Goal: Task Accomplishment & Management: Manage account settings

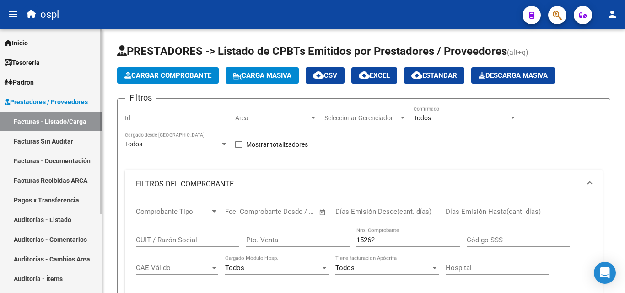
click at [54, 85] on link "Padrón" at bounding box center [51, 82] width 102 height 20
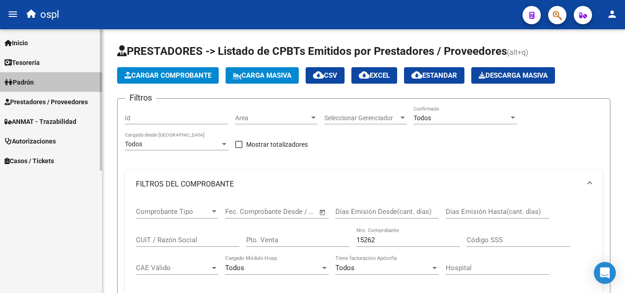
click at [54, 85] on link "Padrón" at bounding box center [51, 82] width 102 height 20
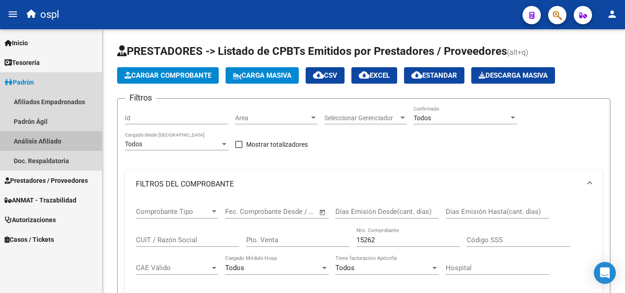
click at [60, 139] on link "Análisis Afiliado" at bounding box center [51, 141] width 102 height 20
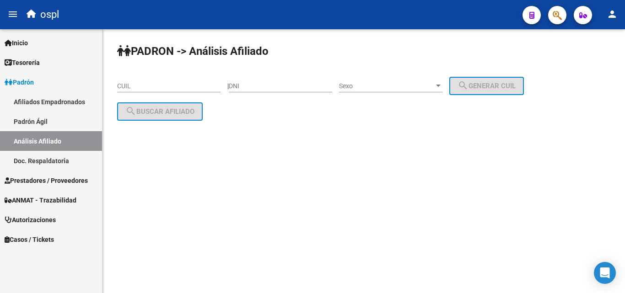
click at [273, 82] on div "DNI" at bounding box center [280, 83] width 103 height 18
type input "29271083"
click at [376, 84] on span "Sexo" at bounding box center [386, 86] width 95 height 8
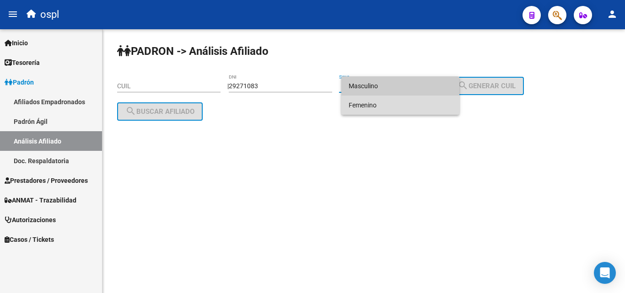
click at [376, 103] on span "Femenino" at bounding box center [400, 105] width 103 height 19
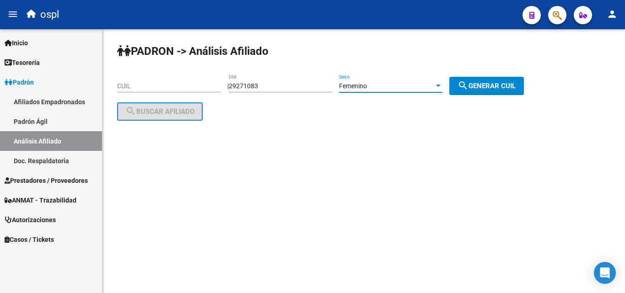
click at [461, 80] on button "search Generar CUIL" at bounding box center [486, 86] width 75 height 18
type input "27-29271083-1"
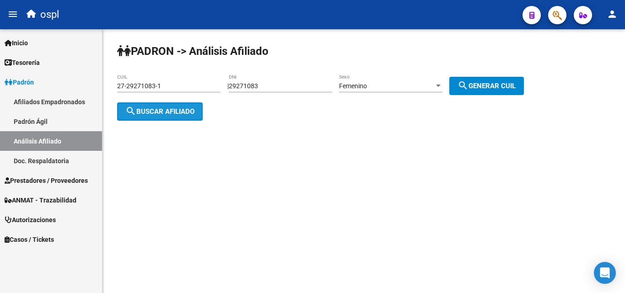
click at [182, 109] on span "search Buscar afiliado" at bounding box center [159, 112] width 69 height 8
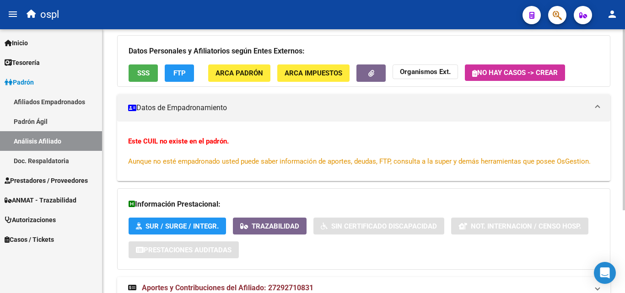
scroll to position [29, 0]
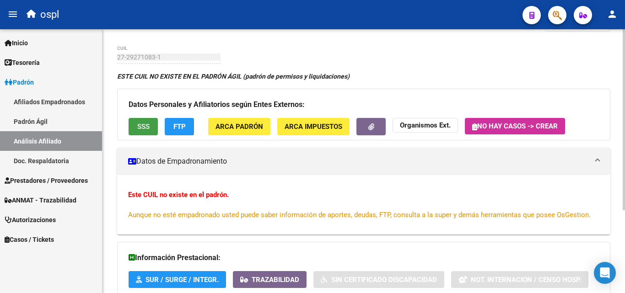
click at [150, 120] on button "SSS" at bounding box center [143, 126] width 29 height 17
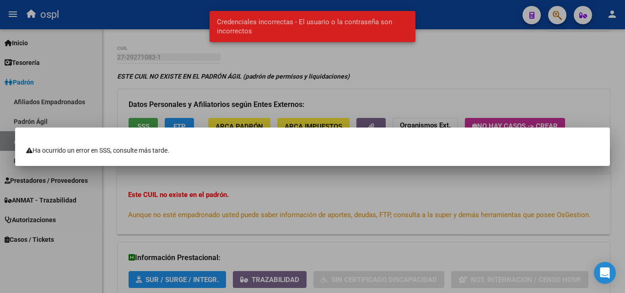
click at [200, 103] on div at bounding box center [312, 146] width 625 height 293
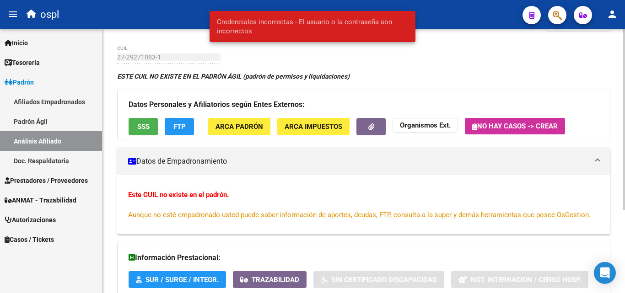
click at [179, 119] on button "FTP" at bounding box center [179, 126] width 29 height 17
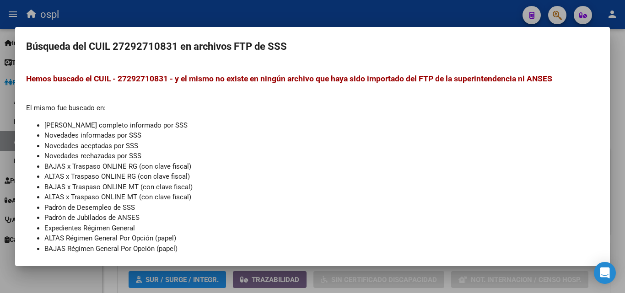
click at [314, 16] on div at bounding box center [312, 146] width 625 height 293
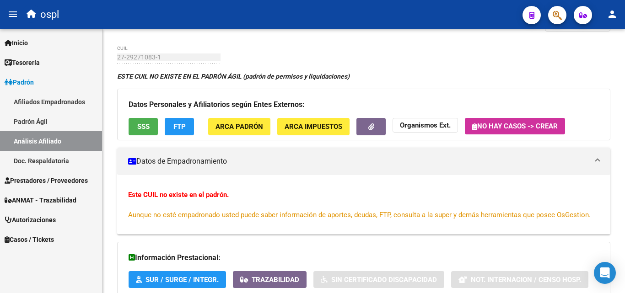
click at [34, 177] on span "Prestadores / Proveedores" at bounding box center [46, 181] width 83 height 10
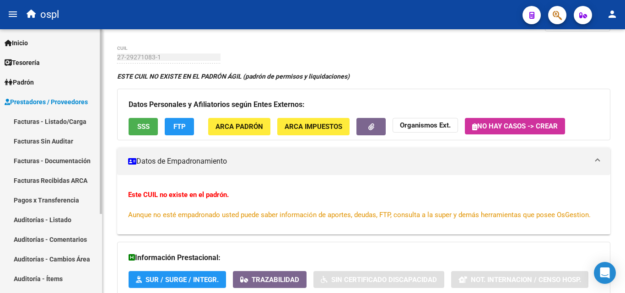
click at [60, 124] on link "Facturas - Listado/Carga" at bounding box center [51, 122] width 102 height 20
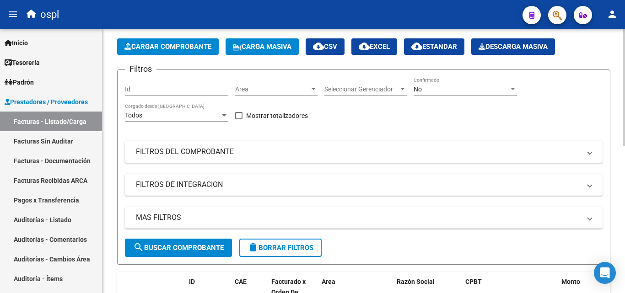
click at [433, 87] on div "No" at bounding box center [461, 90] width 95 height 8
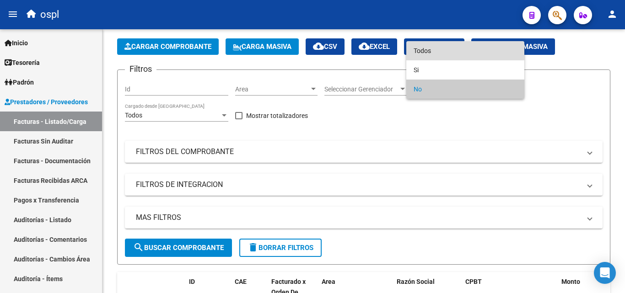
click at [429, 49] on span "Todos" at bounding box center [465, 50] width 103 height 19
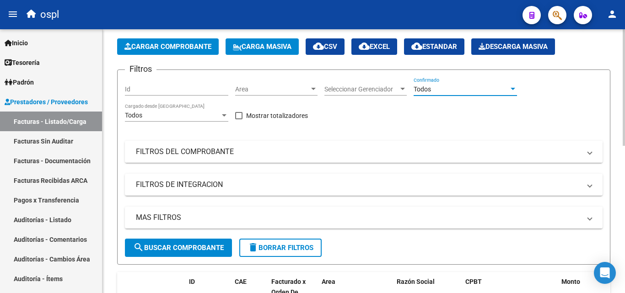
click at [411, 149] on mat-panel-title "FILTROS DEL COMPROBANTE" at bounding box center [358, 152] width 445 height 10
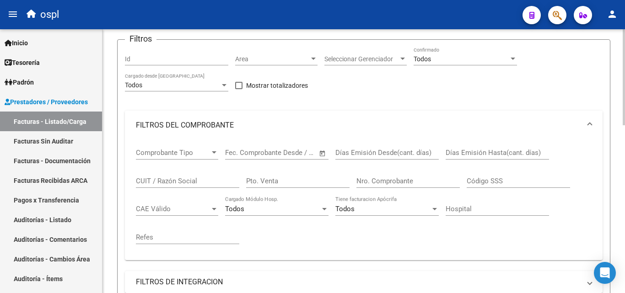
scroll to position [75, 0]
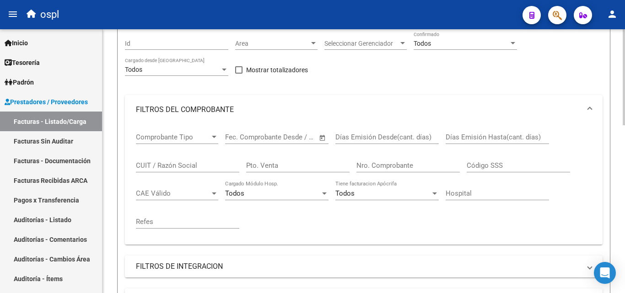
click at [398, 157] on div "Nro. Comprobante" at bounding box center [408, 163] width 103 height 20
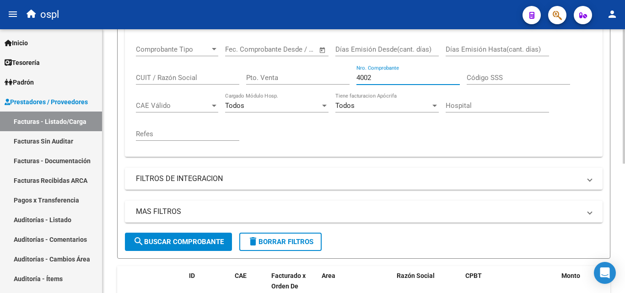
scroll to position [254, 0]
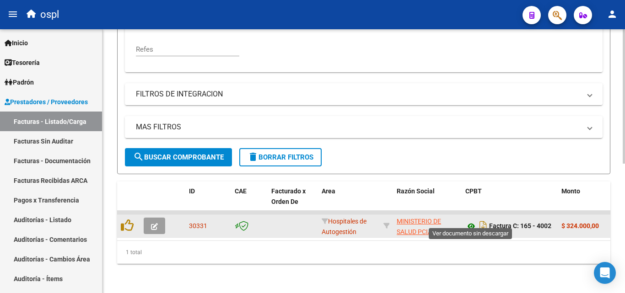
type input "4002"
click at [469, 221] on icon at bounding box center [471, 226] width 12 height 11
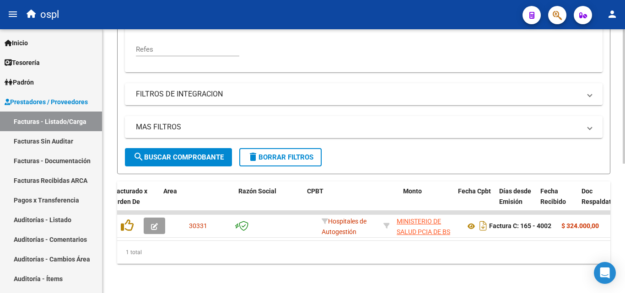
scroll to position [0, 208]
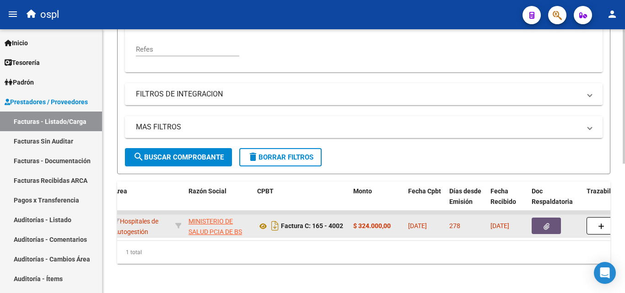
click at [559, 218] on button "button" at bounding box center [546, 226] width 29 height 16
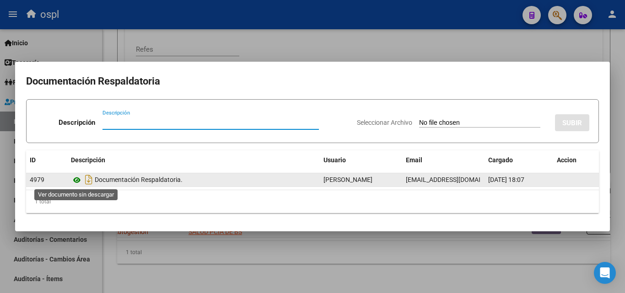
click at [72, 181] on icon at bounding box center [77, 180] width 12 height 11
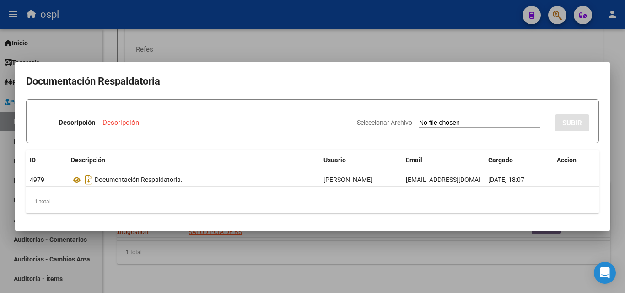
click at [236, 242] on div at bounding box center [312, 146] width 625 height 293
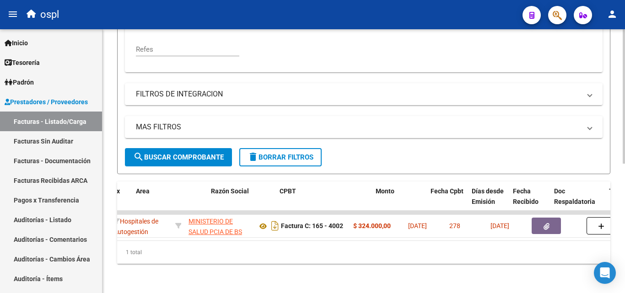
scroll to position [0, 0]
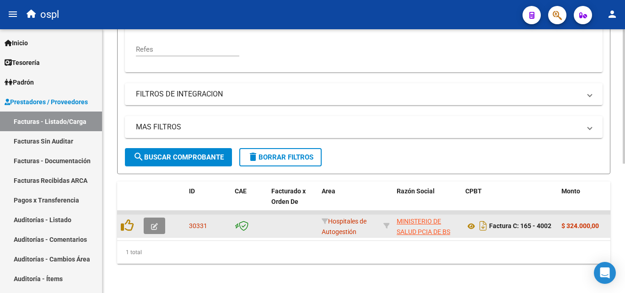
click at [154, 222] on span "button" at bounding box center [154, 226] width 7 height 8
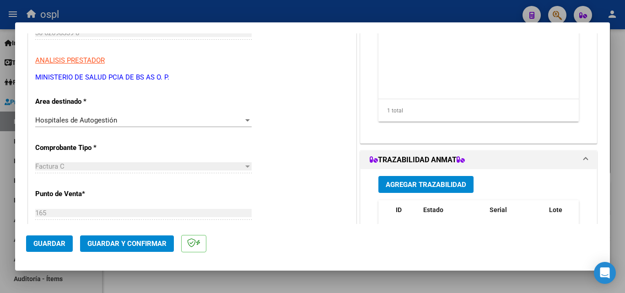
scroll to position [137, 0]
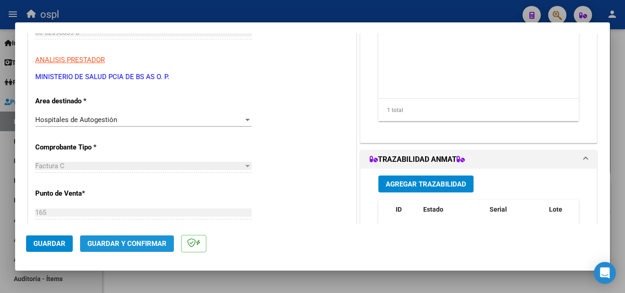
click at [142, 244] on span "Guardar y Confirmar" at bounding box center [126, 244] width 79 height 8
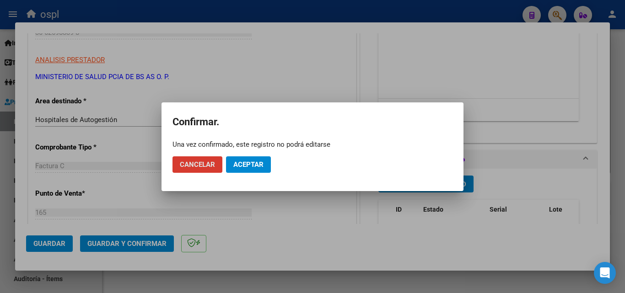
click at [255, 167] on span "Aceptar" at bounding box center [248, 165] width 30 height 8
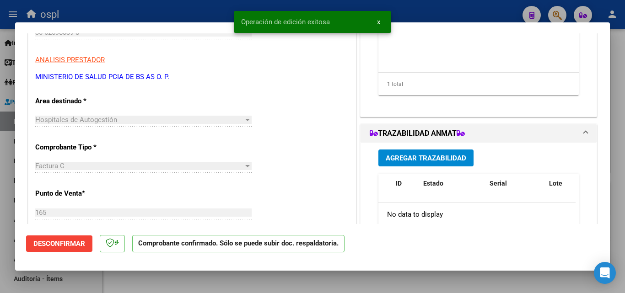
click at [120, 9] on div at bounding box center [312, 146] width 625 height 293
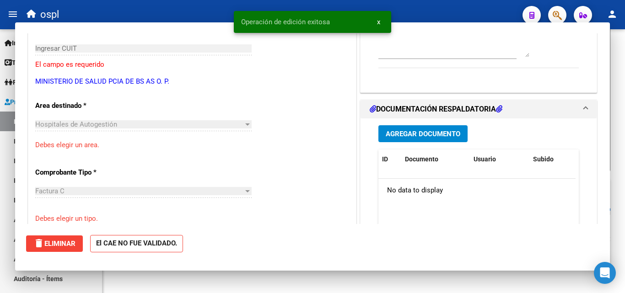
scroll to position [0, 0]
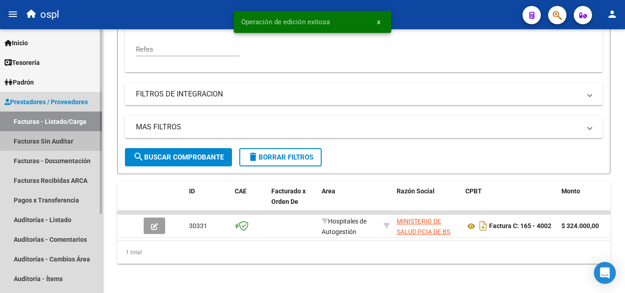
click at [66, 147] on link "Facturas Sin Auditar" at bounding box center [51, 141] width 102 height 20
drag, startPoint x: 66, startPoint y: 147, endPoint x: 87, endPoint y: 147, distance: 21.5
click at [66, 147] on link "Facturas Sin Auditar" at bounding box center [51, 141] width 102 height 20
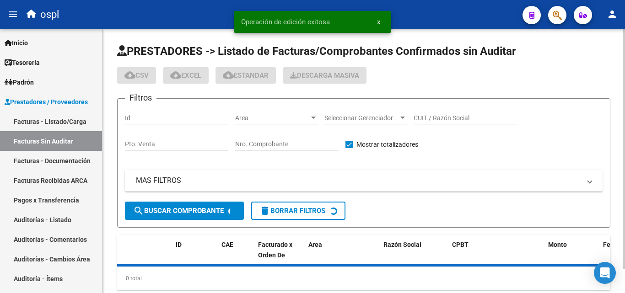
click at [286, 141] on input "Nro. Comprobante" at bounding box center [286, 145] width 103 height 8
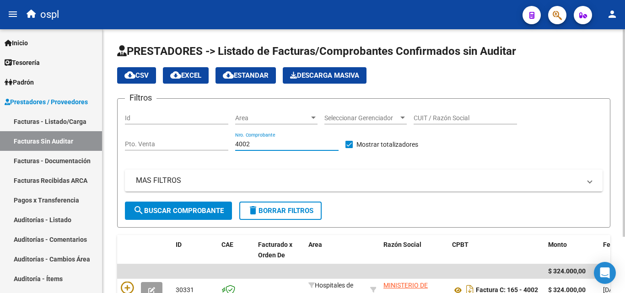
type input "4002"
click at [290, 166] on div "Filtros Id Area Area Seleccionar Gerenciador Seleccionar Gerenciador CUIT / Raz…" at bounding box center [364, 154] width 478 height 96
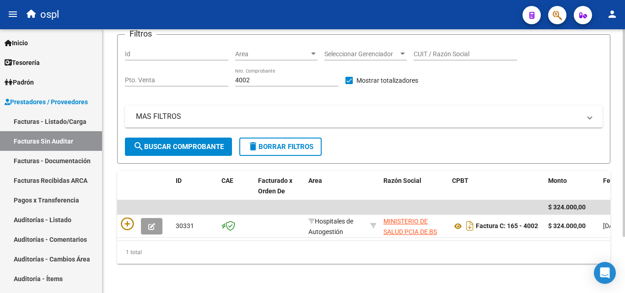
scroll to position [71, 0]
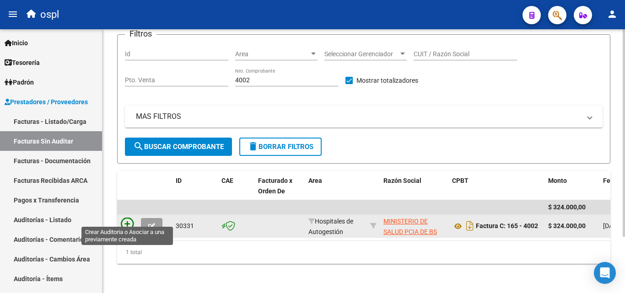
click at [131, 219] on icon at bounding box center [127, 224] width 13 height 13
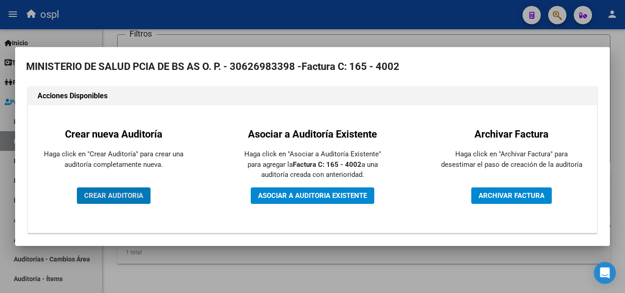
click at [114, 198] on span "CREAR AUDITORIA" at bounding box center [113, 196] width 59 height 8
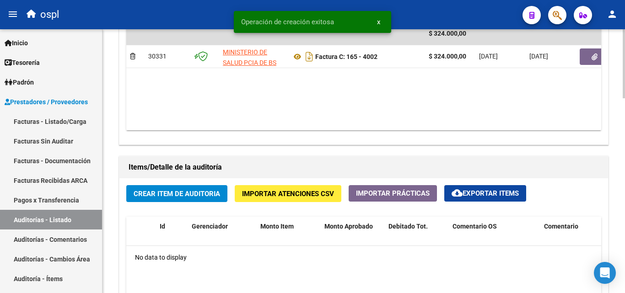
scroll to position [549, 0]
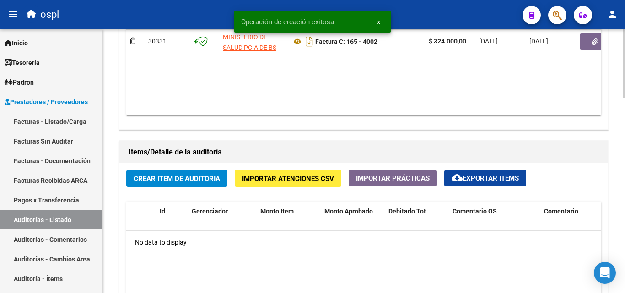
click at [188, 181] on span "Crear Item de Auditoria" at bounding box center [177, 179] width 87 height 8
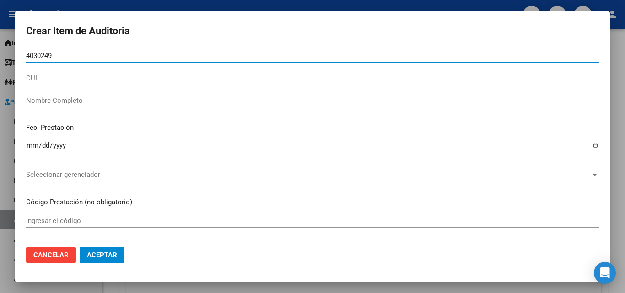
type input "40302498"
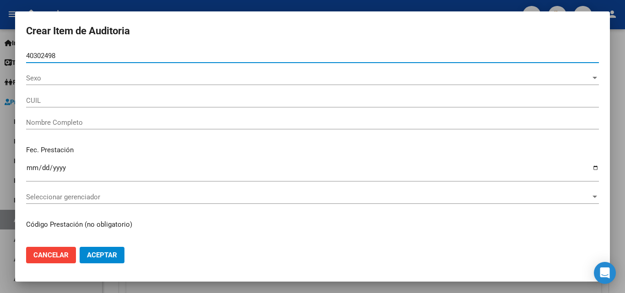
type input "27403024983"
type input "[PERSON_NAME]"
type input "40302498"
click at [80, 247] on button "Aceptar" at bounding box center [102, 255] width 45 height 16
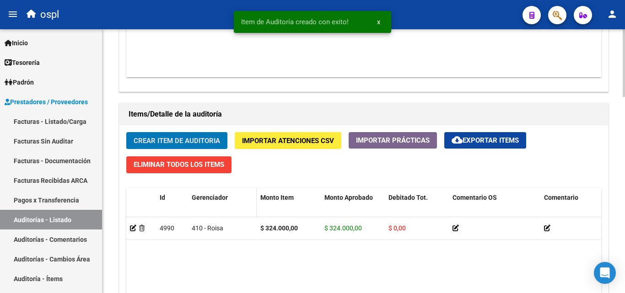
scroll to position [641, 0]
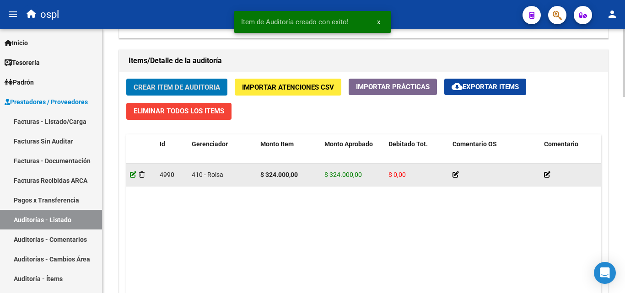
click at [132, 176] on icon at bounding box center [133, 175] width 6 height 6
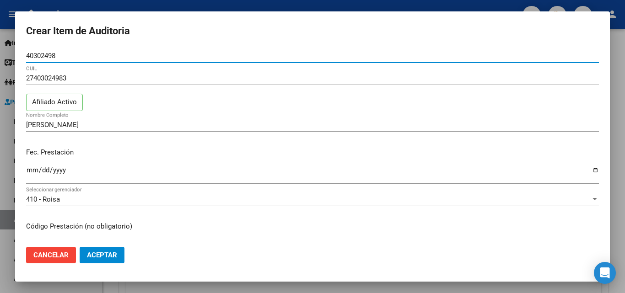
click at [135, 93] on div "27403024983 CUIL" at bounding box center [312, 82] width 573 height 22
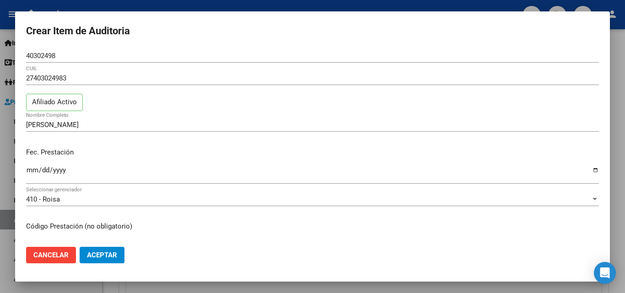
click at [32, 167] on input "Ingresar la fecha" at bounding box center [312, 174] width 573 height 15
click at [68, 166] on div "Ingresar la fecha" at bounding box center [312, 174] width 573 height 20
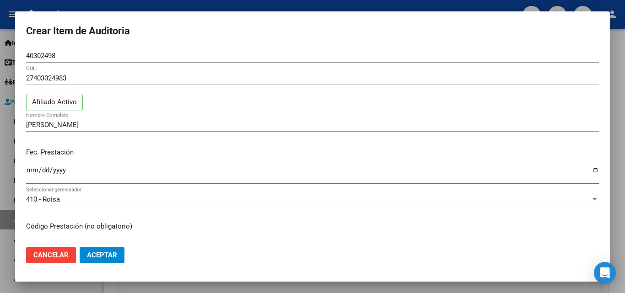
click at [590, 169] on input "Ingresar la fecha" at bounding box center [312, 174] width 573 height 15
type input "[DATE]"
click at [141, 144] on div "Fec. Prestación [DATE] Ingresar la fecha" at bounding box center [312, 167] width 573 height 52
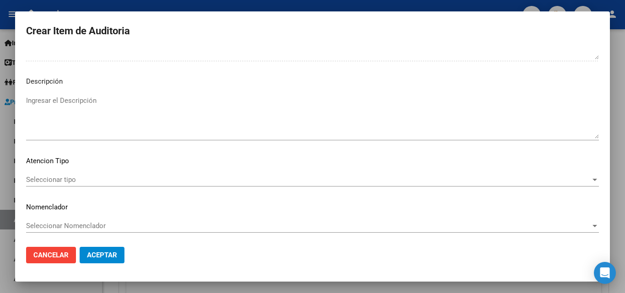
scroll to position [617, 0]
click at [120, 253] on button "Aceptar" at bounding box center [102, 255] width 45 height 16
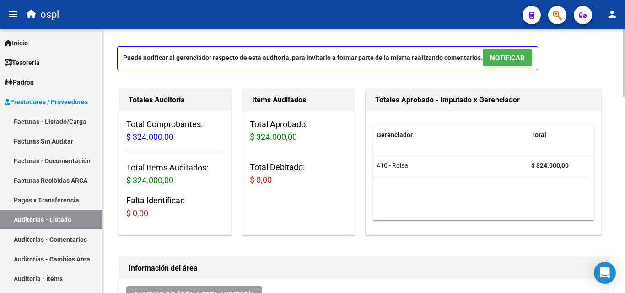
scroll to position [0, 0]
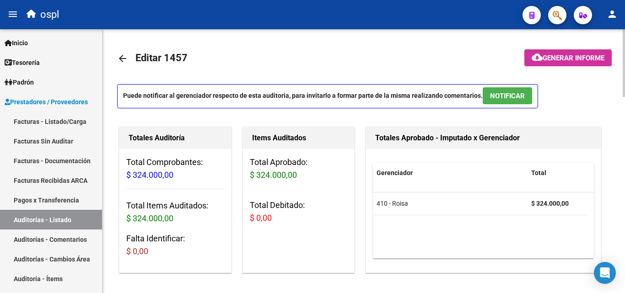
click at [75, 117] on link "Facturas - Listado/Carga" at bounding box center [51, 122] width 102 height 20
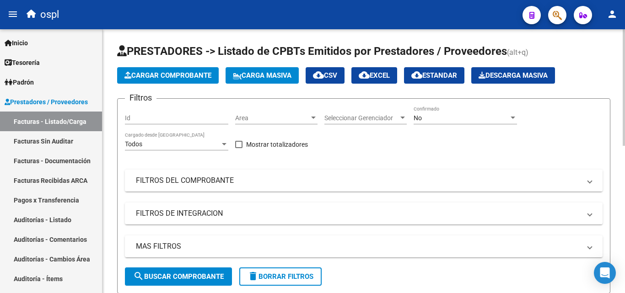
click at [373, 173] on mat-expansion-panel-header "FILTROS DEL COMPROBANTE" at bounding box center [364, 181] width 478 height 22
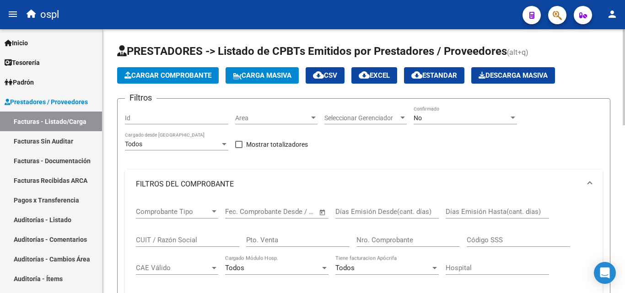
scroll to position [92, 0]
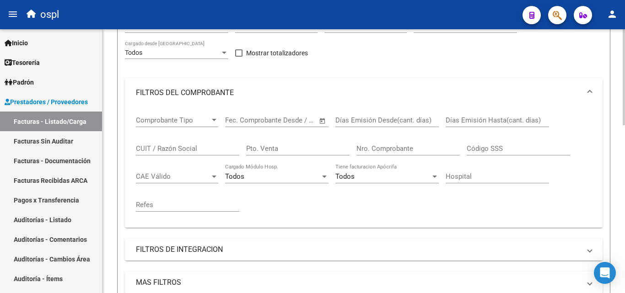
click at [384, 147] on input "Nro. Comprobante" at bounding box center [408, 149] width 103 height 8
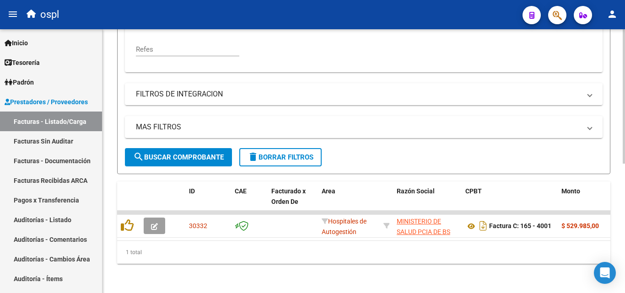
scroll to position [254, 0]
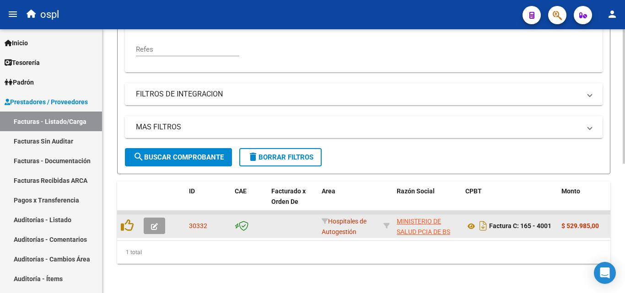
type input "4001"
click at [151, 222] on span "button" at bounding box center [154, 226] width 7 height 8
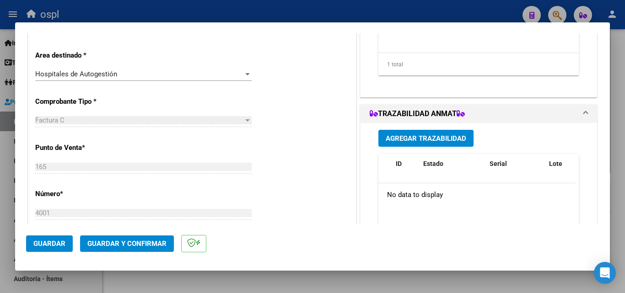
scroll to position [137, 0]
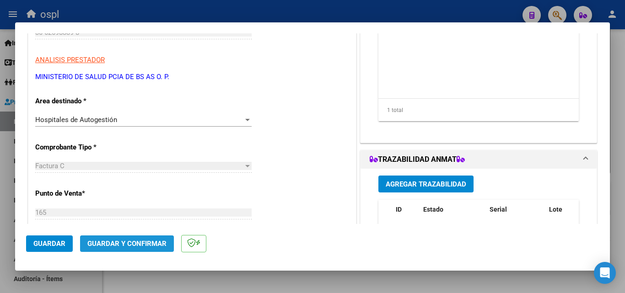
click at [142, 240] on span "Guardar y Confirmar" at bounding box center [126, 244] width 79 height 8
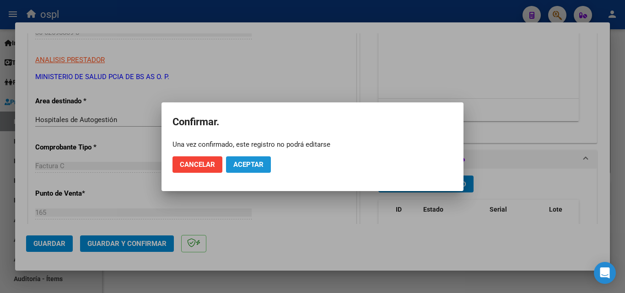
click at [239, 166] on span "Aceptar" at bounding box center [248, 165] width 30 height 8
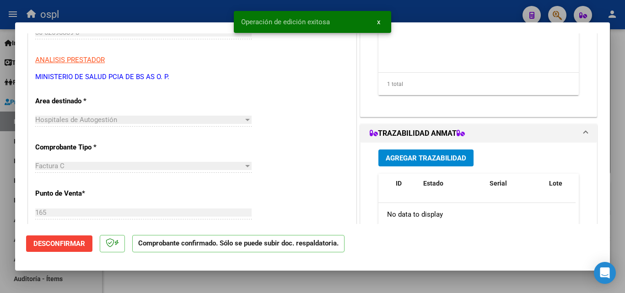
click at [92, 13] on div at bounding box center [312, 146] width 625 height 293
type input "$ 0,00"
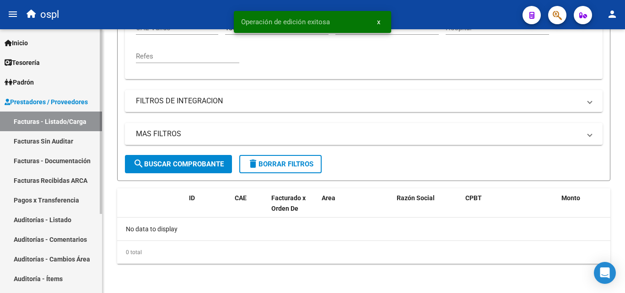
scroll to position [240, 0]
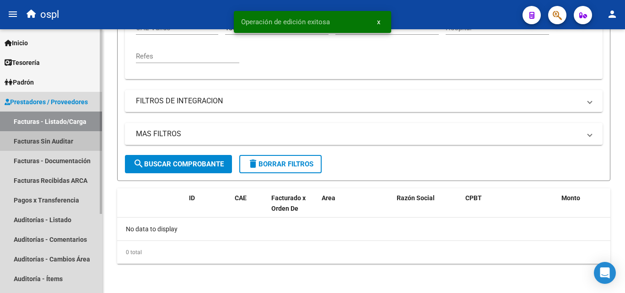
click at [66, 142] on link "Facturas Sin Auditar" at bounding box center [51, 141] width 102 height 20
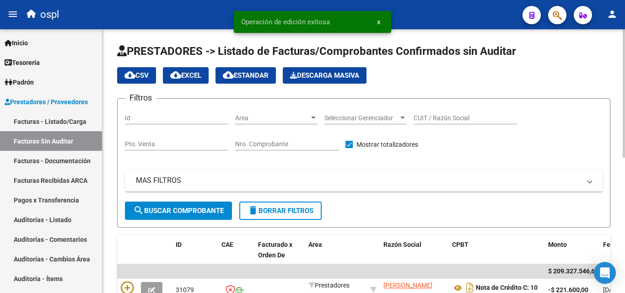
click at [287, 148] on div "Nro. Comprobante" at bounding box center [286, 141] width 103 height 18
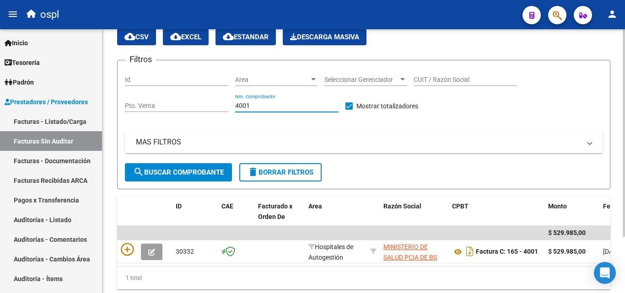
scroll to position [71, 0]
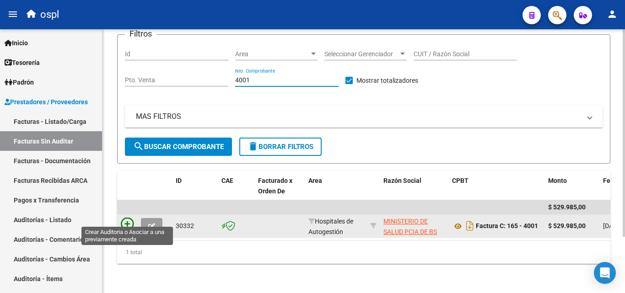
type input "4001"
click at [127, 218] on icon at bounding box center [127, 224] width 13 height 13
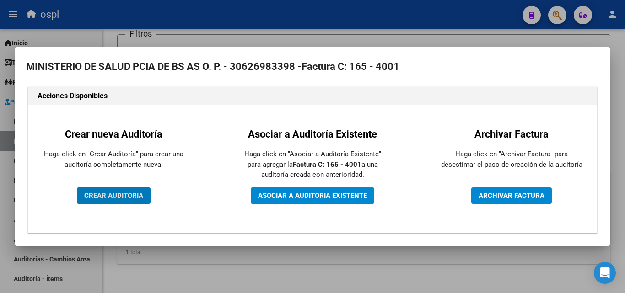
click at [125, 189] on button "CREAR AUDITORIA" at bounding box center [114, 196] width 74 height 16
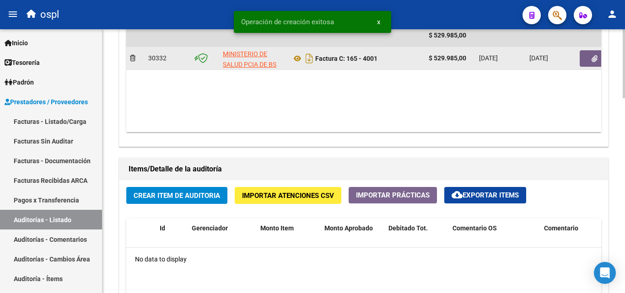
scroll to position [503, 0]
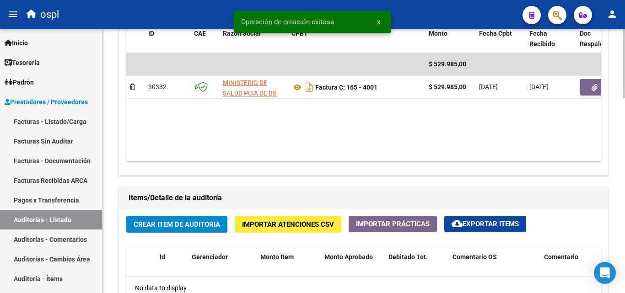
click at [219, 222] on span "Crear Item de Auditoria" at bounding box center [177, 225] width 87 height 8
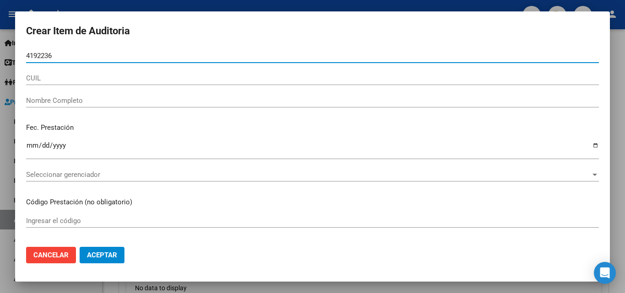
type input "41922361"
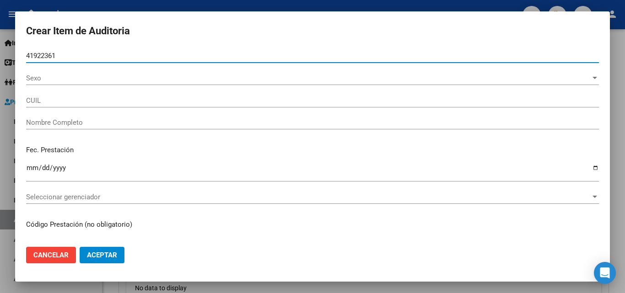
type input "27419223617"
type input "CAMPOS [PERSON_NAME]"
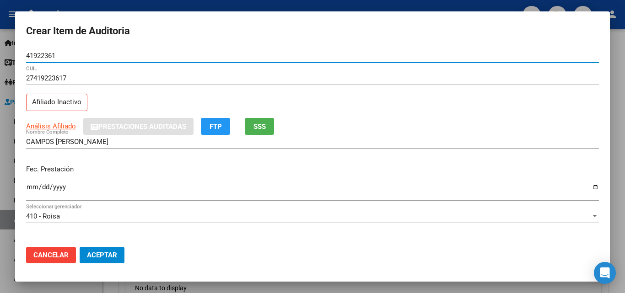
type input "41922361"
click at [149, 169] on p "Fec. Prestación" at bounding box center [312, 169] width 573 height 11
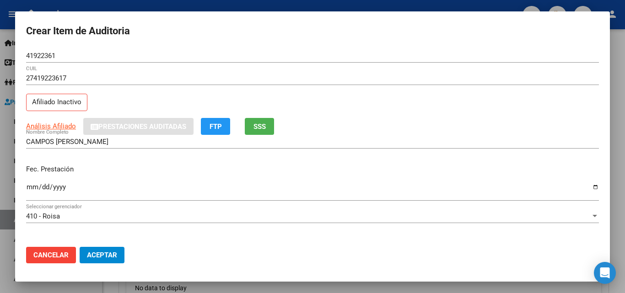
scroll to position [46, 0]
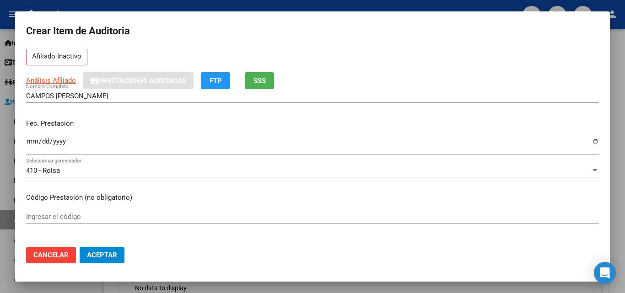
click at [588, 144] on input "Ingresar la fecha" at bounding box center [312, 145] width 573 height 15
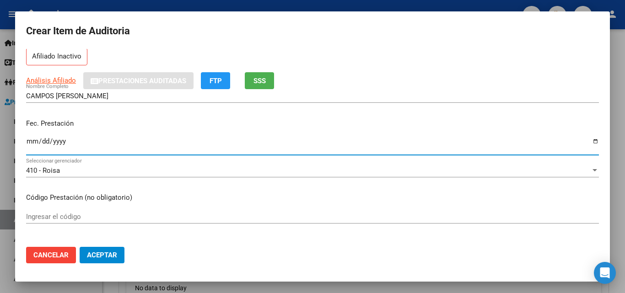
type input "[DATE]"
click at [136, 122] on p "Fec. Prestación" at bounding box center [312, 124] width 573 height 11
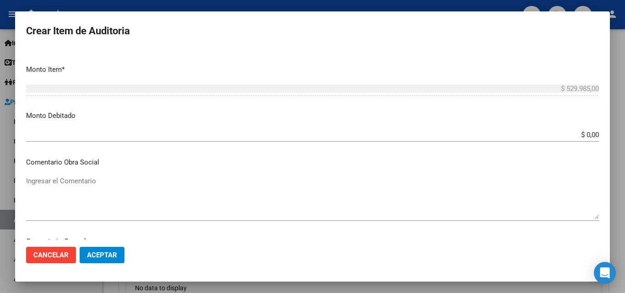
scroll to position [320, 0]
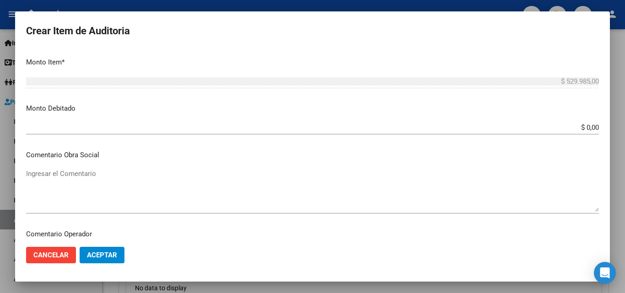
click at [102, 254] on span "Aceptar" at bounding box center [102, 255] width 30 height 8
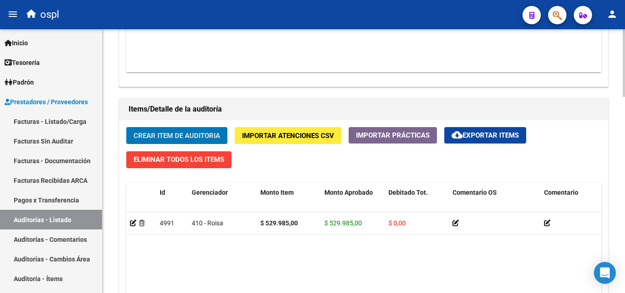
scroll to position [595, 0]
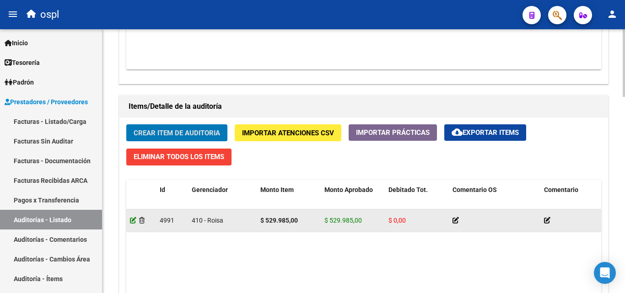
click at [131, 222] on icon at bounding box center [133, 220] width 6 height 6
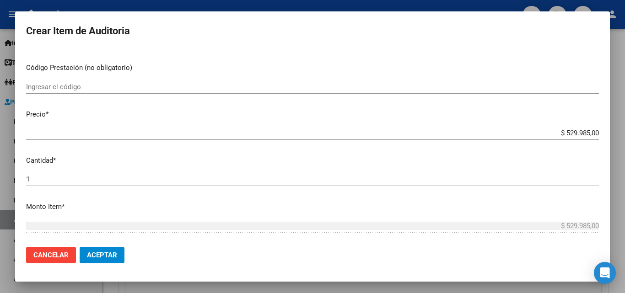
scroll to position [137, 0]
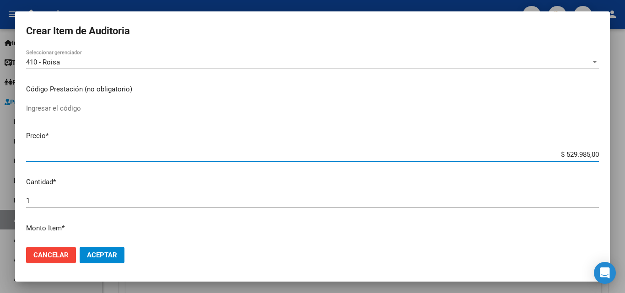
drag, startPoint x: 558, startPoint y: 155, endPoint x: 611, endPoint y: 154, distance: 52.6
click at [611, 154] on div "Crear Item de Auditoria 41922361 Nro Documento 27419223617 CUIL Afiliado Inacti…" at bounding box center [312, 146] width 625 height 293
type input "$ 0,01"
type input "$ 0,15"
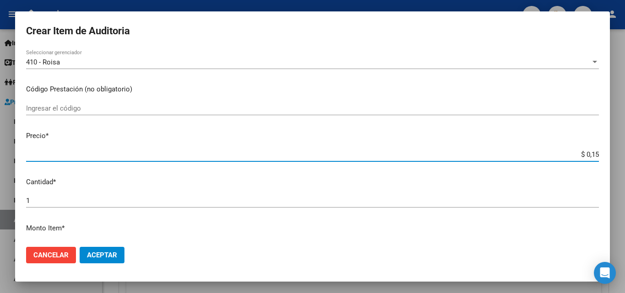
type input "$ 0,15"
type input "$ 1,58"
type input "$ 15,81"
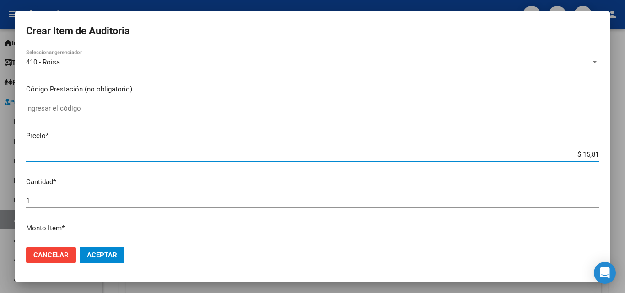
type input "$ 158,13"
type input "$ 1.581,32"
type input "$ 15.813,20"
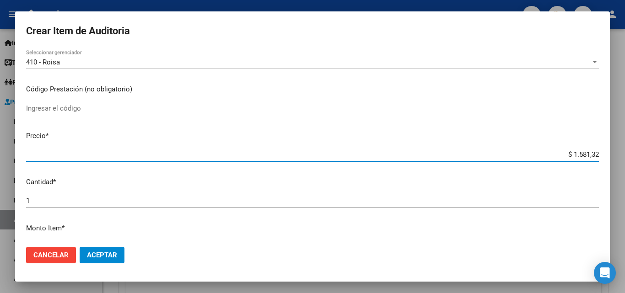
type input "$ 15.813,20"
type input "$ 158.132,00"
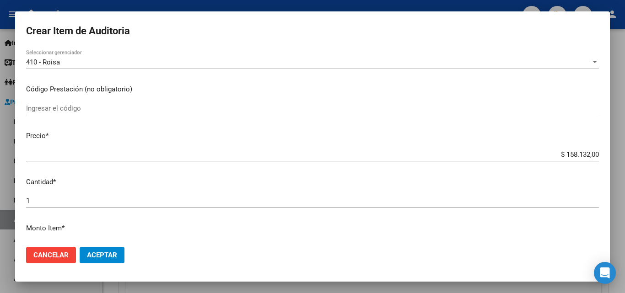
click at [564, 142] on mat-dialog-content "41922361 Nro Documento 27419223617 CUIL Afiliado Inactivo CAMPOS [PERSON_NAME] …" at bounding box center [312, 144] width 595 height 191
click at [119, 249] on button "Aceptar" at bounding box center [102, 255] width 45 height 16
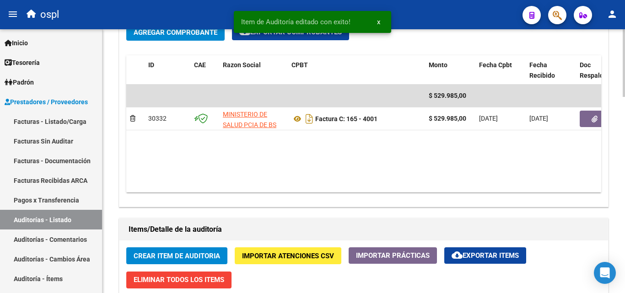
scroll to position [595, 0]
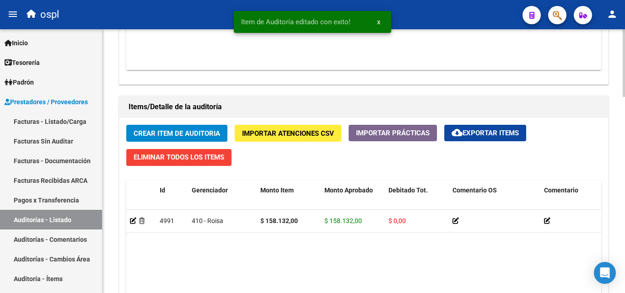
click at [160, 135] on span "Crear Item de Auditoria" at bounding box center [177, 134] width 87 height 8
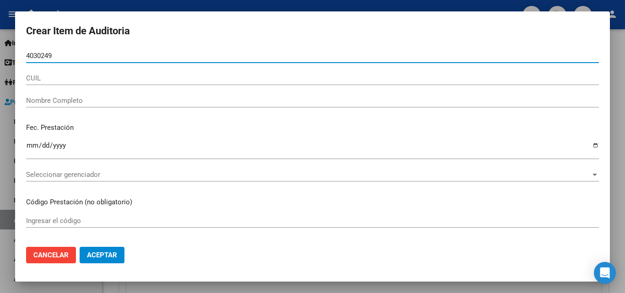
type input "40302498"
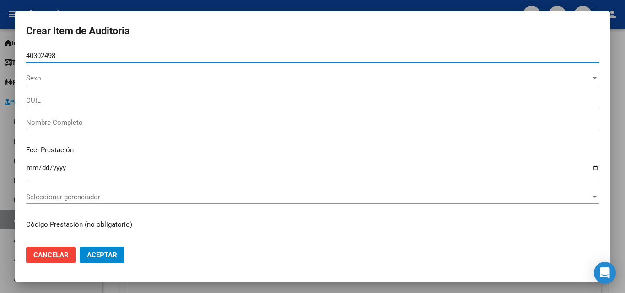
type input "27403024983"
type input "[PERSON_NAME]"
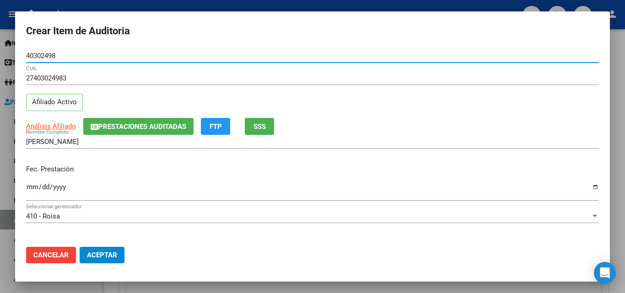
type input "40302498"
click at [157, 174] on p "Fec. Prestación" at bounding box center [312, 169] width 573 height 11
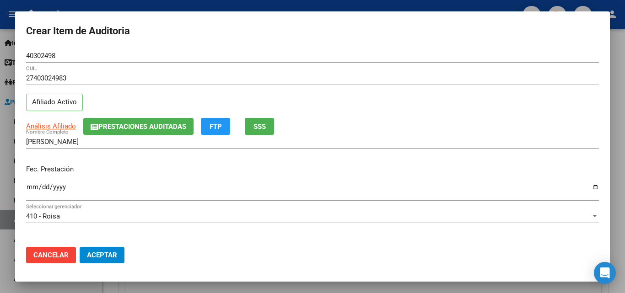
click at [31, 187] on input "Ingresar la fecha" at bounding box center [312, 191] width 573 height 15
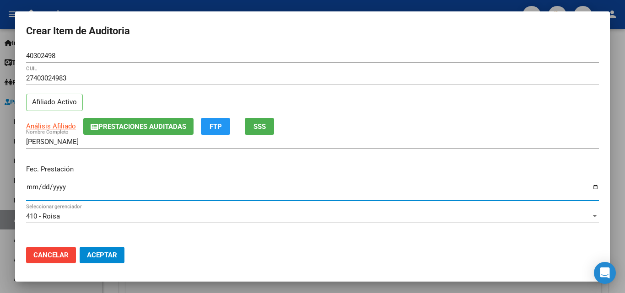
click at [78, 187] on input "Ingresar la fecha" at bounding box center [312, 191] width 573 height 15
click at [589, 188] on input "Ingresar la fecha" at bounding box center [312, 191] width 573 height 15
type input "[DATE]"
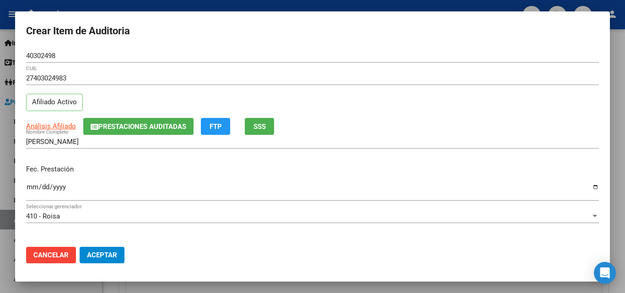
click at [124, 164] on p "Fec. Prestación" at bounding box center [312, 169] width 573 height 11
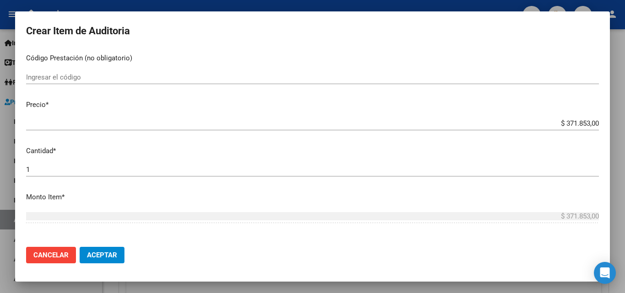
scroll to position [183, 0]
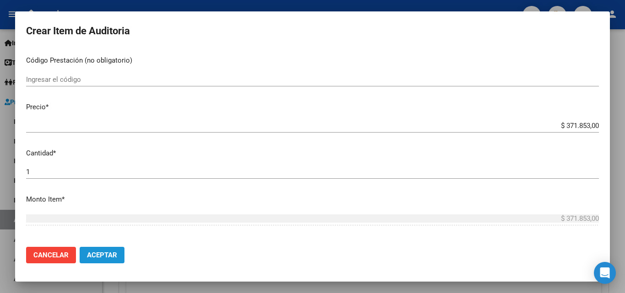
click at [115, 253] on span "Aceptar" at bounding box center [102, 255] width 30 height 8
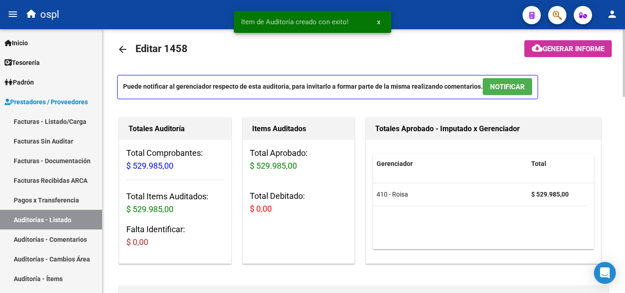
scroll to position [0, 0]
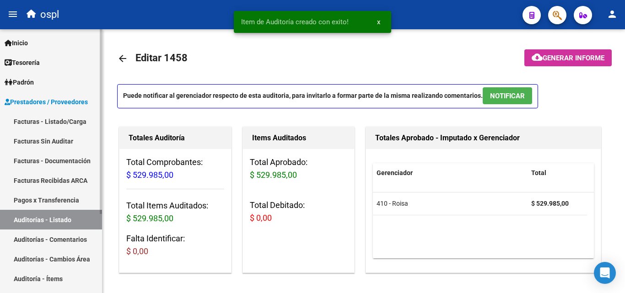
click at [46, 124] on link "Facturas - Listado/Carga" at bounding box center [51, 122] width 102 height 20
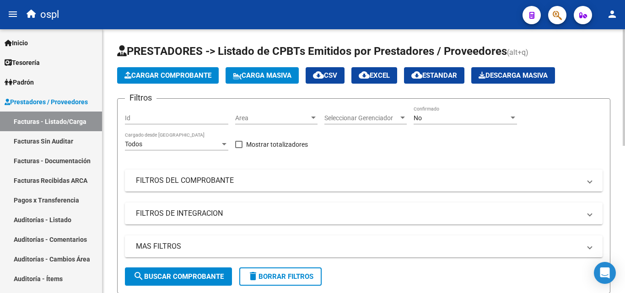
click at [243, 173] on mat-expansion-panel-header "FILTROS DEL COMPROBANTE" at bounding box center [364, 181] width 478 height 22
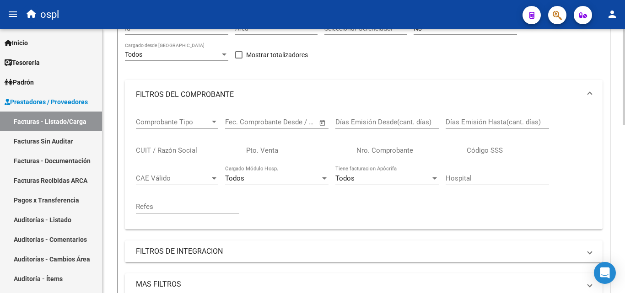
scroll to position [92, 0]
click at [403, 152] on input "Nro. Comprobante" at bounding box center [408, 149] width 103 height 8
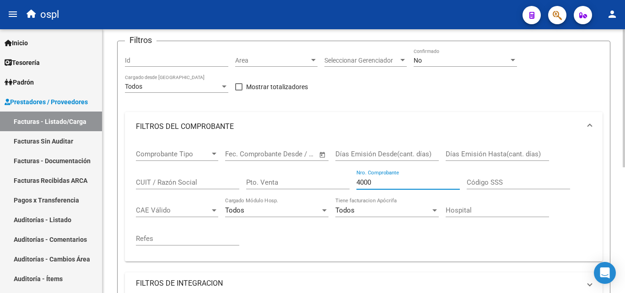
scroll to position [57, 0]
type input "4000"
click at [438, 55] on div "No Confirmado" at bounding box center [465, 58] width 103 height 18
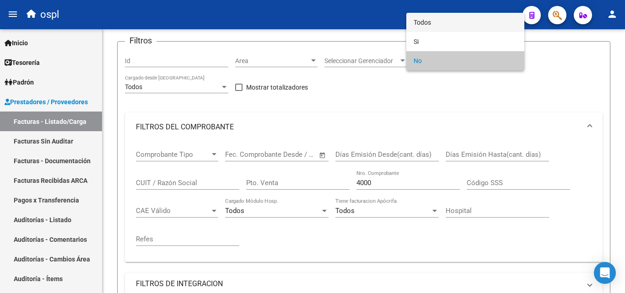
click at [429, 27] on span "Todos" at bounding box center [465, 22] width 103 height 19
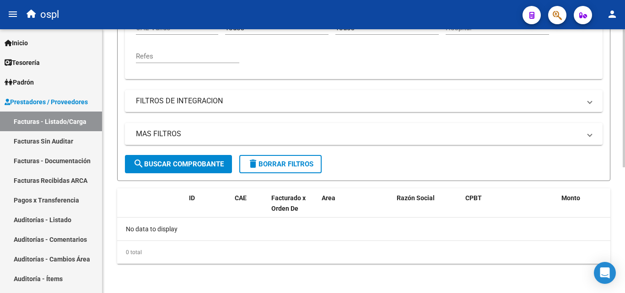
click at [156, 155] on button "search Buscar Comprobante" at bounding box center [178, 164] width 107 height 18
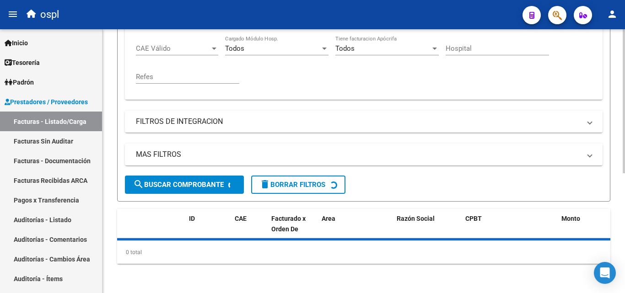
scroll to position [240, 0]
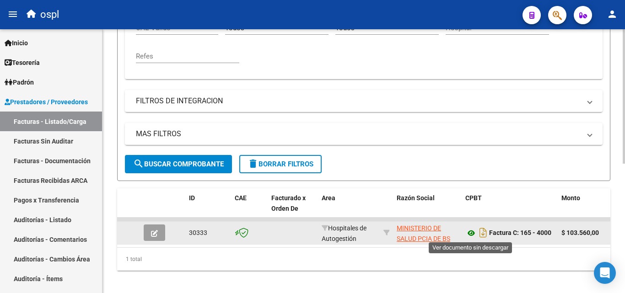
click at [476, 234] on icon at bounding box center [471, 233] width 12 height 11
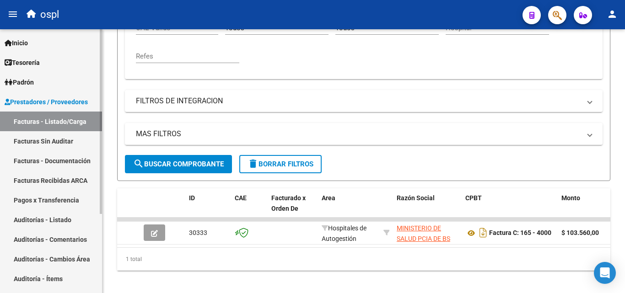
click at [58, 219] on link "Auditorías - Listado" at bounding box center [51, 220] width 102 height 20
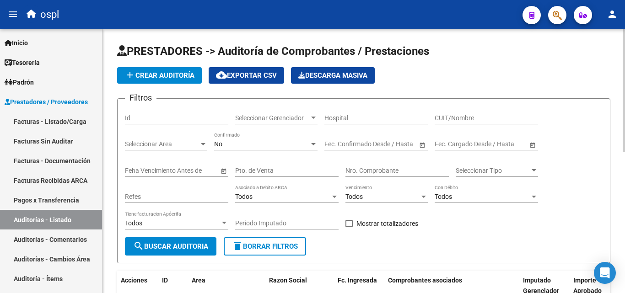
click at [390, 169] on input "Nro. Comprobante" at bounding box center [397, 171] width 103 height 8
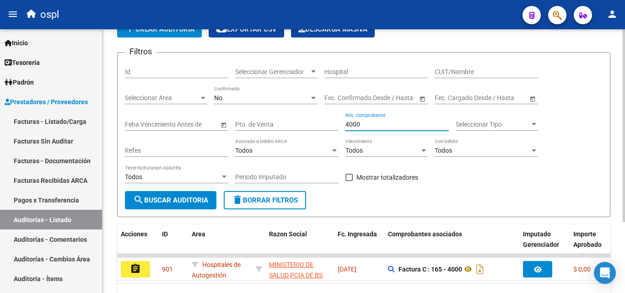
scroll to position [97, 0]
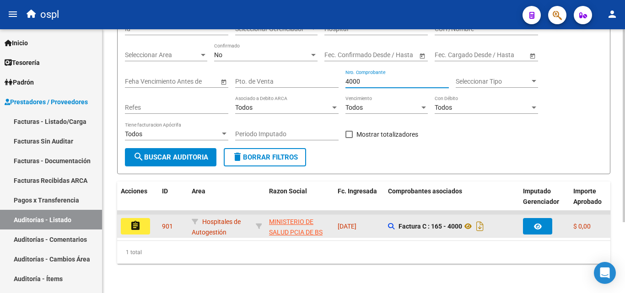
type input "4000"
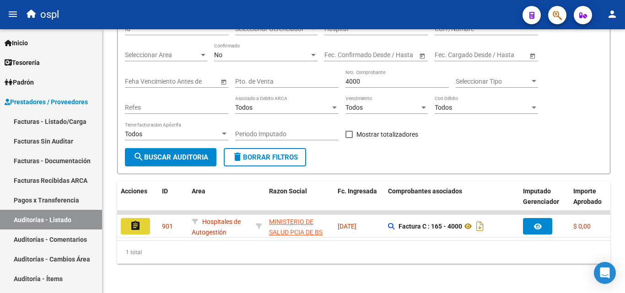
click at [130, 222] on button "assignment" at bounding box center [135, 226] width 29 height 16
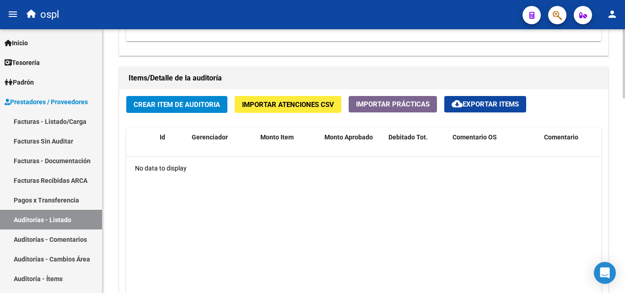
scroll to position [595, 0]
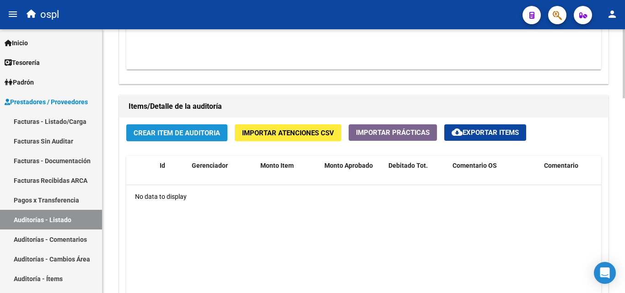
click at [158, 128] on button "Crear Item de Auditoria" at bounding box center [176, 132] width 101 height 17
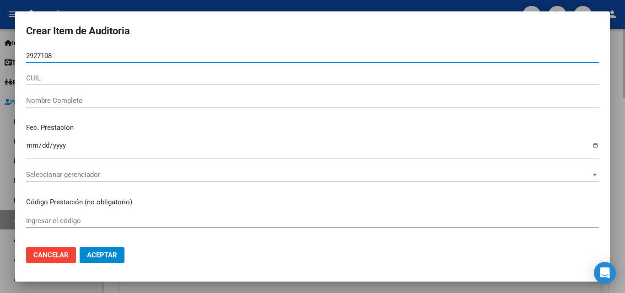
type input "29271083"
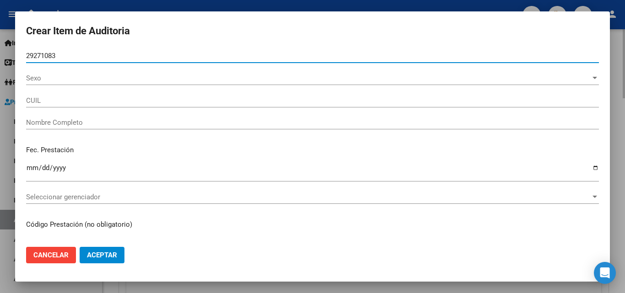
type input "24292710832"
type input "[PERSON_NAME]"
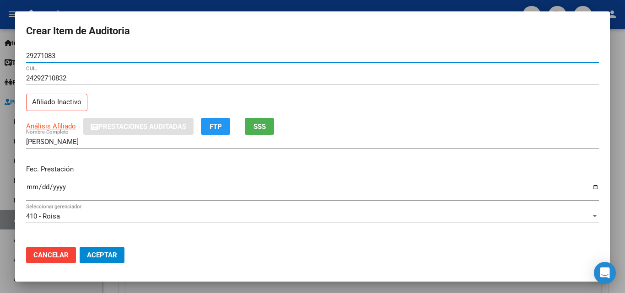
type input "29271083"
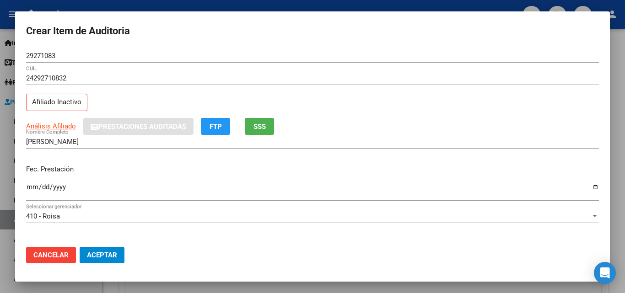
drag, startPoint x: 217, startPoint y: 168, endPoint x: 224, endPoint y: 166, distance: 7.1
click at [224, 166] on p "Fec. Prestación" at bounding box center [312, 169] width 573 height 11
click at [30, 185] on input "Ingresar la fecha" at bounding box center [312, 191] width 573 height 15
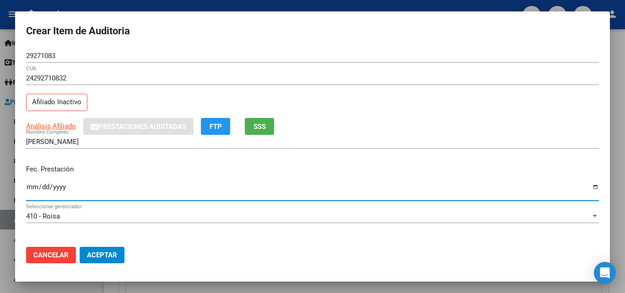
click at [590, 188] on input "Ingresar la fecha" at bounding box center [312, 191] width 573 height 15
type input "[DATE]"
click at [133, 162] on div "Fec. Prestación [DATE] Ingresar la fecha" at bounding box center [312, 183] width 573 height 52
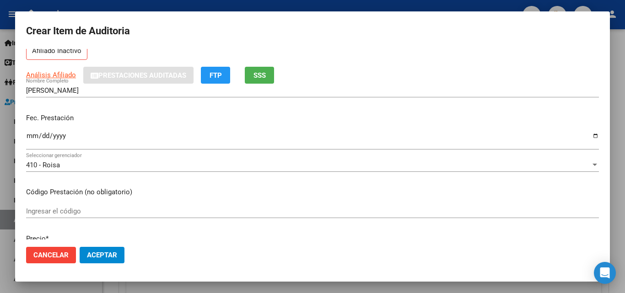
scroll to position [46, 0]
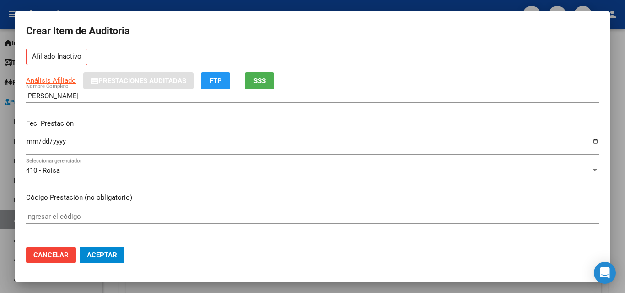
click at [413, 115] on div "Fec. Prestación [DATE] Ingresar la fecha" at bounding box center [312, 138] width 573 height 52
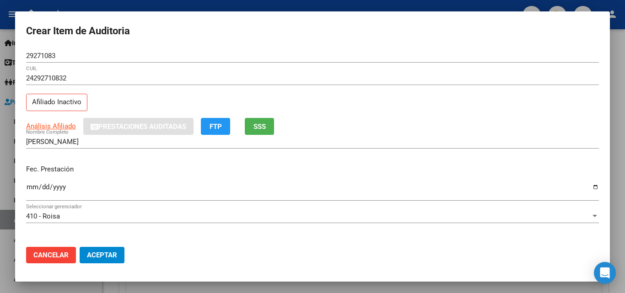
click at [413, 115] on div "24292710832 CUIL Afiliado Inactivo" at bounding box center [312, 94] width 573 height 47
click at [416, 164] on p "Fec. Prestación" at bounding box center [312, 169] width 573 height 11
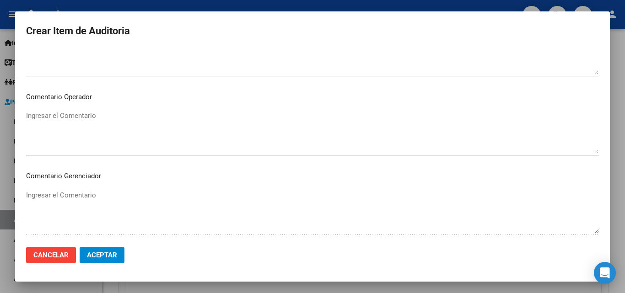
scroll to position [633, 0]
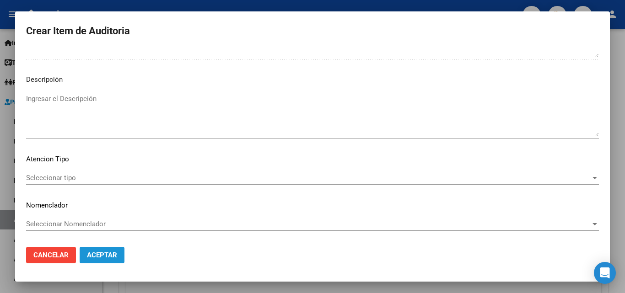
click at [122, 255] on button "Aceptar" at bounding box center [102, 255] width 45 height 16
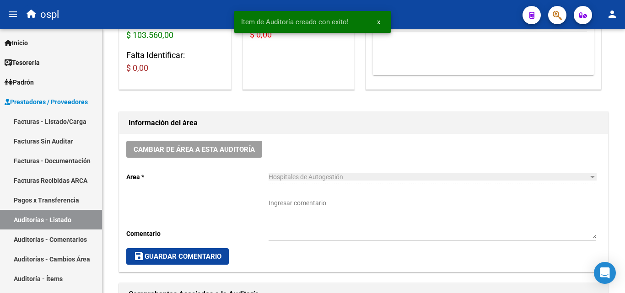
scroll to position [0, 0]
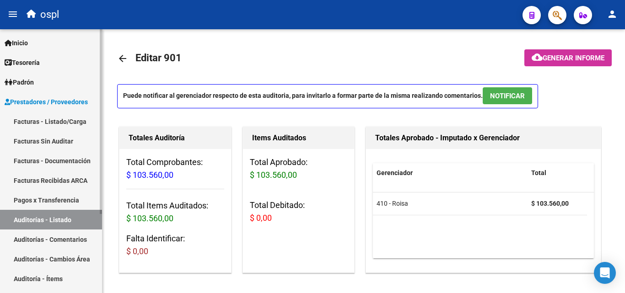
click at [86, 116] on link "Facturas - Listado/Carga" at bounding box center [51, 122] width 102 height 20
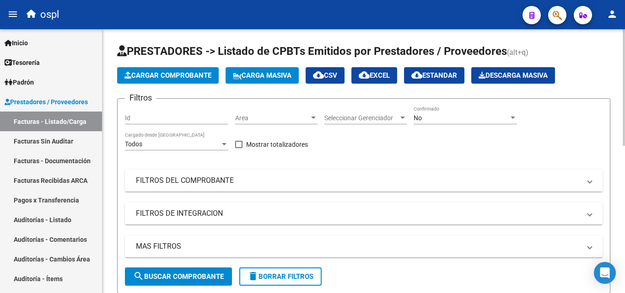
click at [410, 173] on mat-expansion-panel-header "FILTROS DEL COMPROBANTE" at bounding box center [364, 181] width 478 height 22
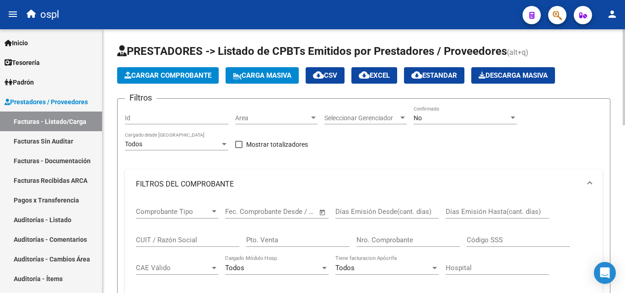
scroll to position [137, 0]
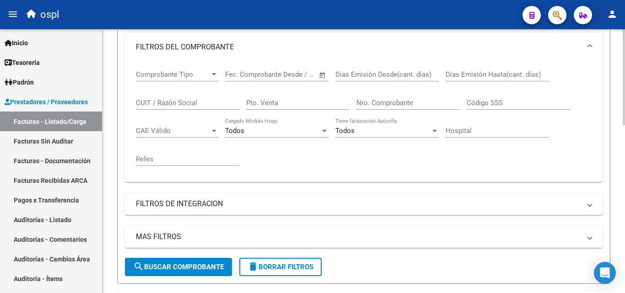
click at [390, 97] on div "Nro. Comprobante" at bounding box center [408, 100] width 103 height 20
type input "3999"
click at [364, 157] on div "Comprobante Tipo Comprobante Tipo Fecha inicio – Fecha fin Fec. Comprobante Des…" at bounding box center [364, 118] width 456 height 113
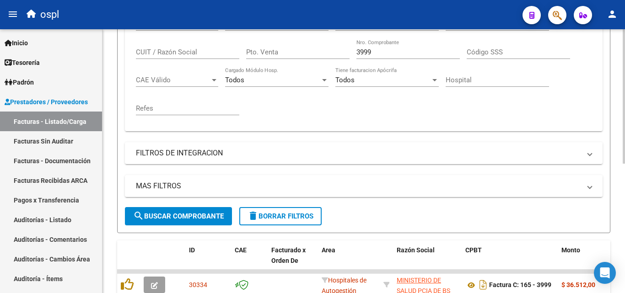
scroll to position [254, 0]
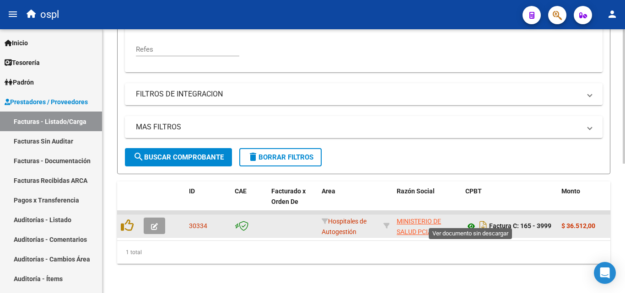
click at [471, 222] on icon at bounding box center [471, 226] width 12 height 11
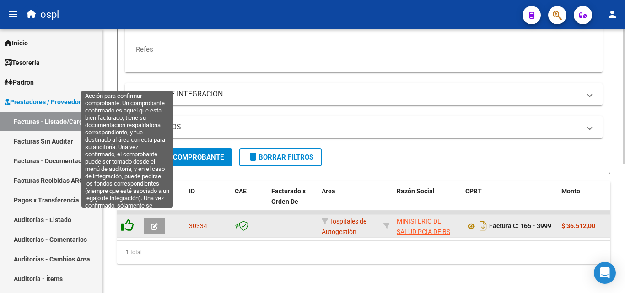
click at [132, 221] on icon at bounding box center [127, 225] width 13 height 13
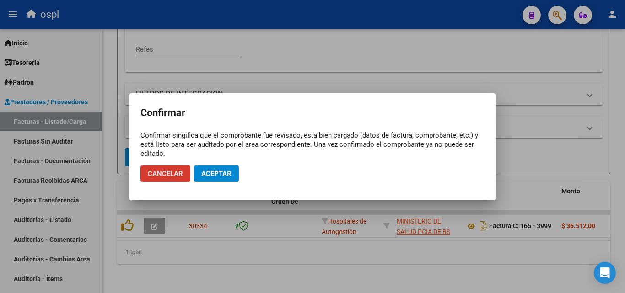
click at [212, 174] on span "Aceptar" at bounding box center [216, 174] width 30 height 8
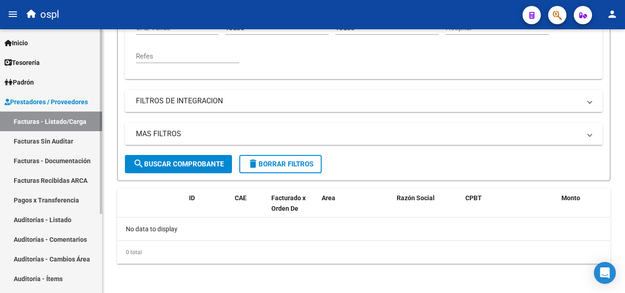
scroll to position [240, 0]
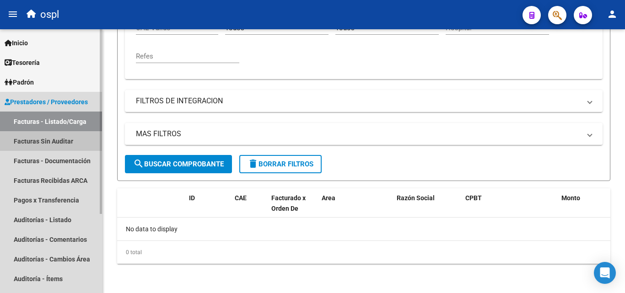
click at [78, 139] on link "Facturas Sin Auditar" at bounding box center [51, 141] width 102 height 20
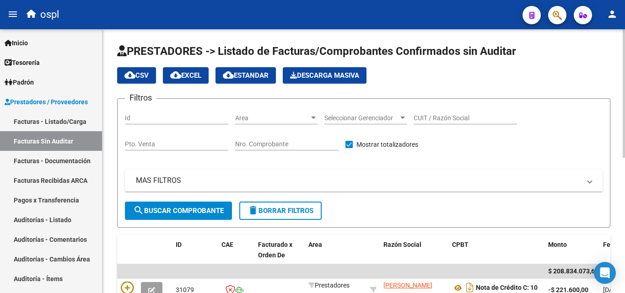
click at [278, 147] on input "Nro. Comprobante" at bounding box center [286, 145] width 103 height 8
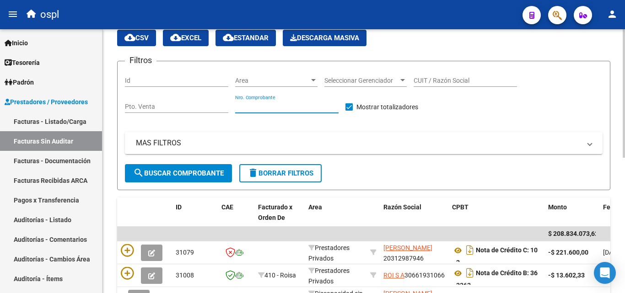
scroll to position [46, 0]
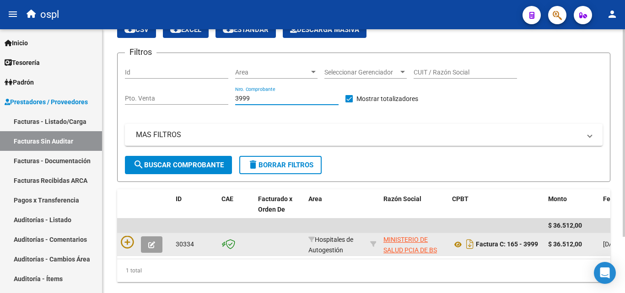
type input "3999"
click at [152, 245] on icon "button" at bounding box center [151, 245] width 7 height 7
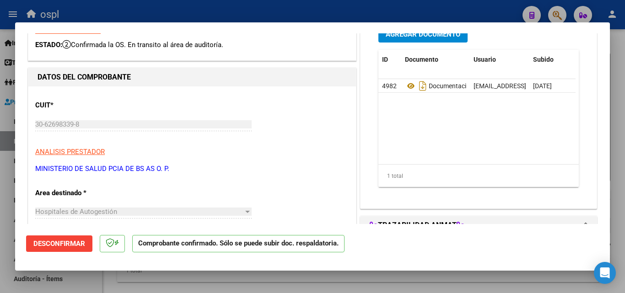
scroll to position [137, 0]
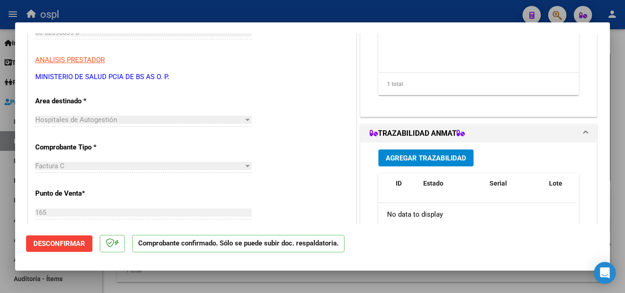
click at [168, 119] on div "Hospitales de Autogestión" at bounding box center [139, 120] width 208 height 8
click at [155, 13] on div at bounding box center [312, 146] width 625 height 293
type input "$ 0,00"
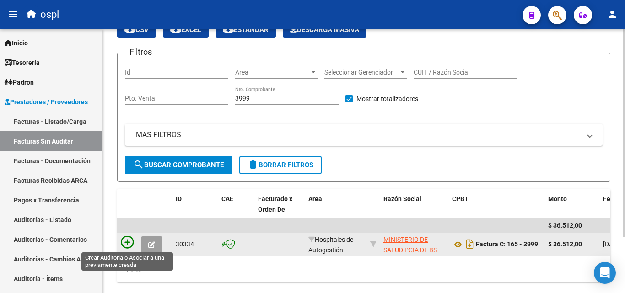
click at [126, 242] on icon at bounding box center [127, 242] width 13 height 13
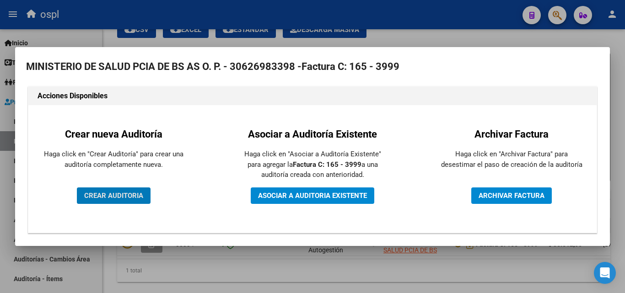
click at [127, 194] on span "CREAR AUDITORIA" at bounding box center [113, 196] width 59 height 8
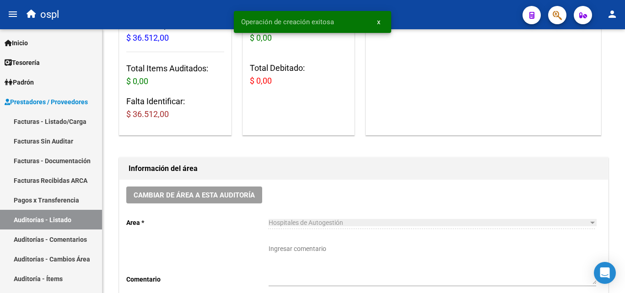
scroll to position [275, 0]
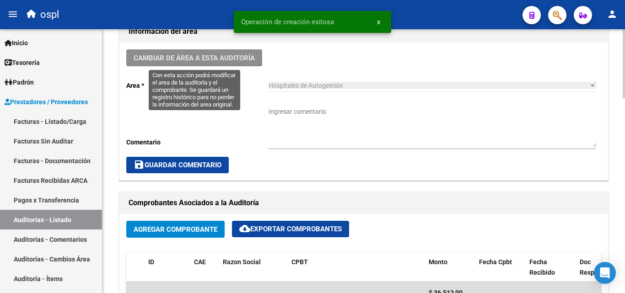
click at [216, 60] on span "Cambiar de área a esta auditoría" at bounding box center [194, 58] width 121 height 8
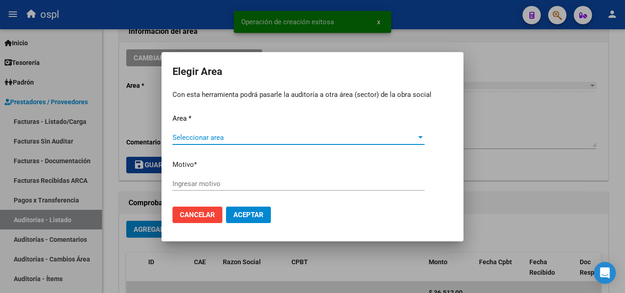
click at [225, 137] on span "Seleccionar area" at bounding box center [295, 138] width 244 height 8
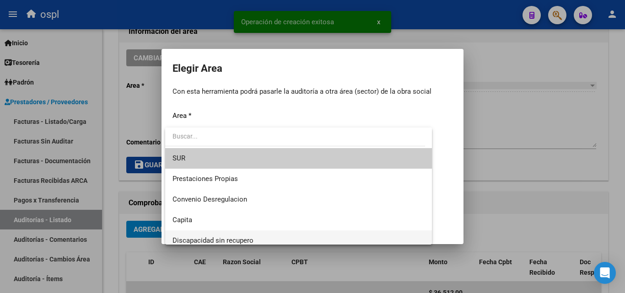
scroll to position [89, 0]
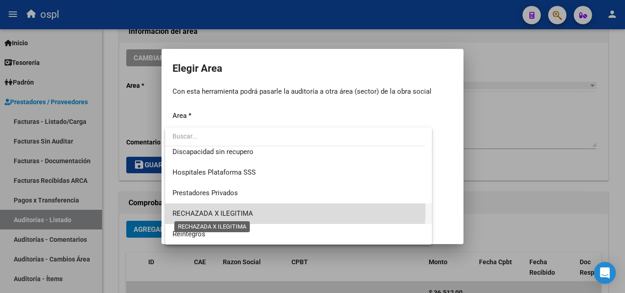
click at [238, 210] on span "RECHAZADA X ILEGITIMA" at bounding box center [213, 214] width 81 height 8
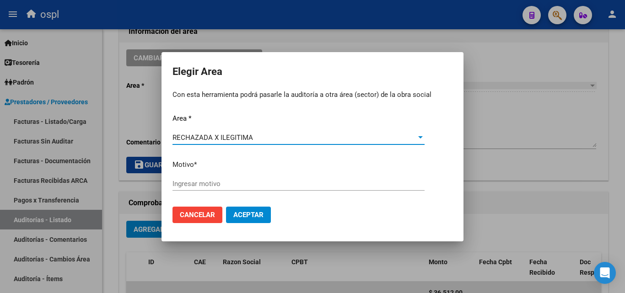
click at [248, 216] on span "Aceptar" at bounding box center [248, 215] width 30 height 8
click at [212, 185] on input "Ingresar motivo" at bounding box center [299, 184] width 252 height 8
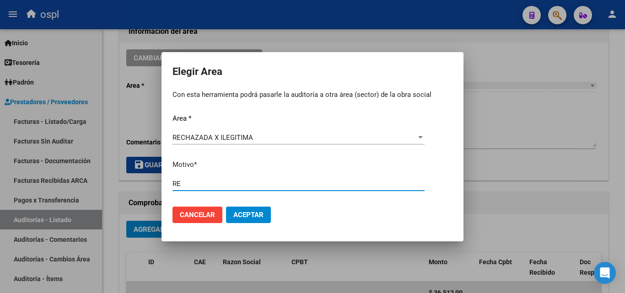
type input "R"
type input "FALTA COPIA DE DNI, PRESUNTA FIRMA APOCRIFA"
click at [226, 207] on button "Aceptar" at bounding box center [248, 215] width 45 height 16
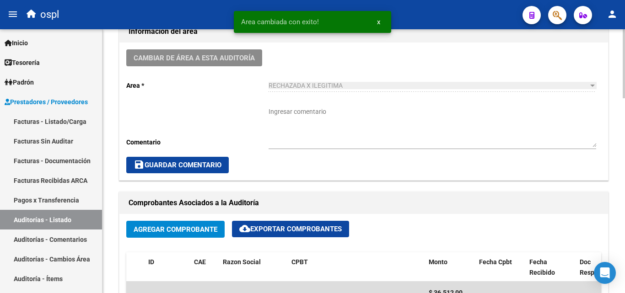
click at [258, 165] on div "save Guardar Comentario" at bounding box center [363, 165] width 475 height 16
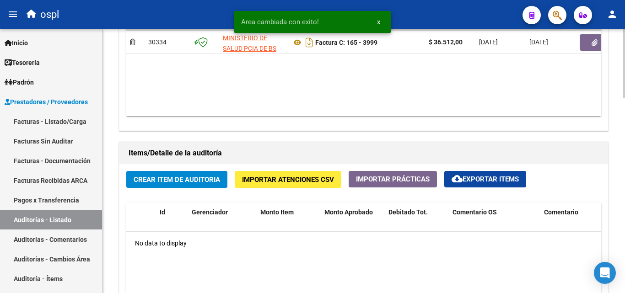
scroll to position [549, 0]
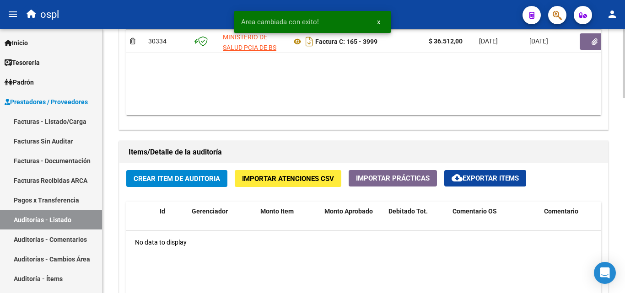
click at [198, 184] on button "Crear Item de Auditoria" at bounding box center [176, 178] width 101 height 17
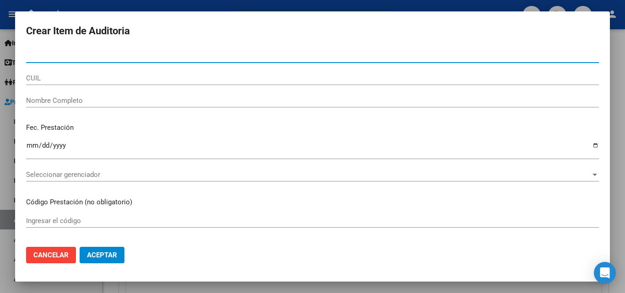
click at [107, 97] on input "Nombre Completo" at bounding box center [312, 101] width 573 height 8
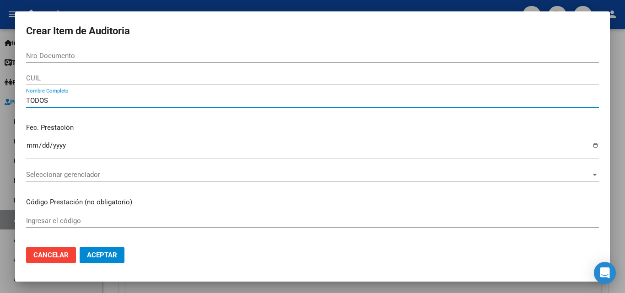
type input "TODOS"
click at [130, 121] on div "Fec. Prestación Ingresar la fecha" at bounding box center [312, 142] width 573 height 52
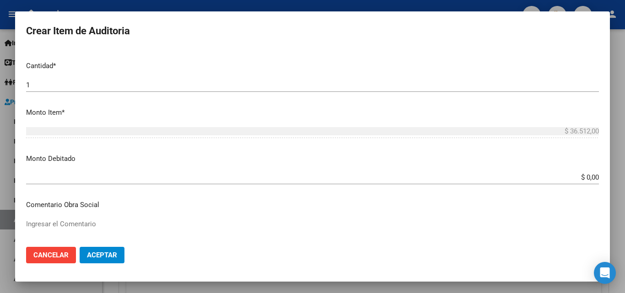
scroll to position [320, 0]
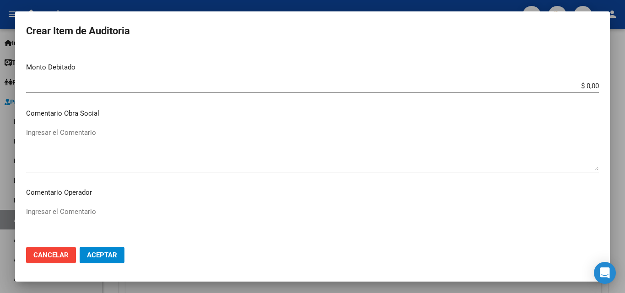
click at [590, 87] on input "$ 0,00" at bounding box center [312, 86] width 573 height 8
click at [592, 87] on app-form-text-field "Monto Debitado $ 0,00 Ingresar el monto" at bounding box center [316, 76] width 580 height 28
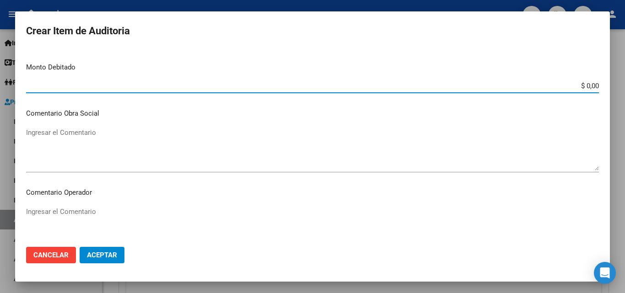
click at [591, 87] on input "$ 0,00" at bounding box center [312, 86] width 573 height 8
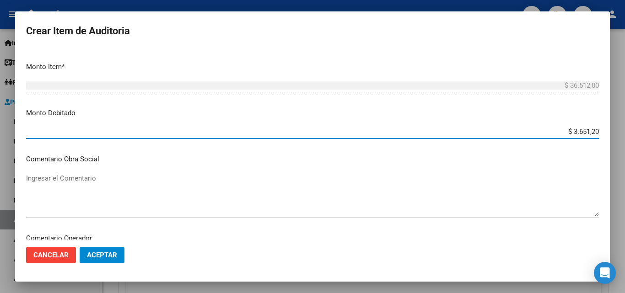
type input "$ 36.512,00"
click at [379, 199] on textarea "Ingresar el Comentario" at bounding box center [312, 194] width 573 height 43
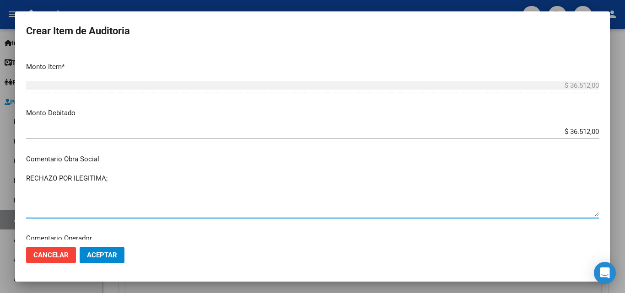
scroll to position [320, 0]
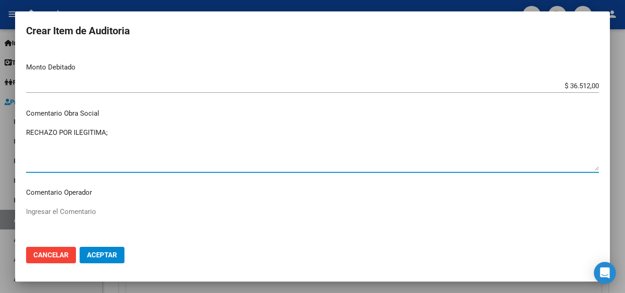
click at [180, 136] on textarea "RECHAZO POR ILEGITIMA;" at bounding box center [312, 149] width 573 height 43
type textarea "RECHAZO POR ILEGITIMA; FALTA COPIA DE DNI, PRESUNTA FIRMA APOCRIFA"
click at [215, 184] on mat-dialog-content "Nro Documento CUIL TODOS Nombre Completo Fec. Prestación Ingresar la fecha Sele…" at bounding box center [312, 144] width 595 height 191
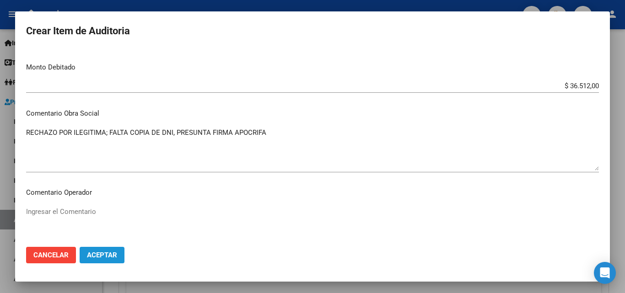
click at [122, 252] on button "Aceptar" at bounding box center [102, 255] width 45 height 16
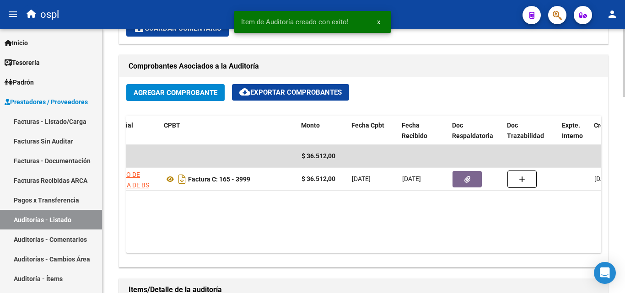
scroll to position [0, 128]
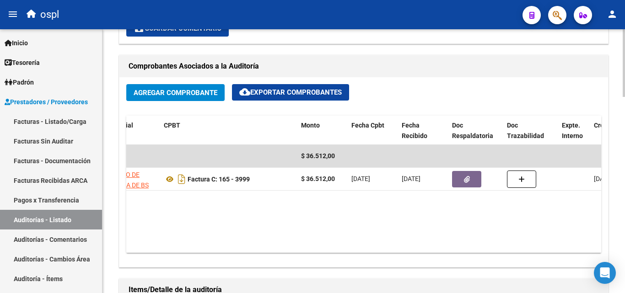
click at [202, 91] on span "Agregar Comprobante" at bounding box center [176, 93] width 84 height 8
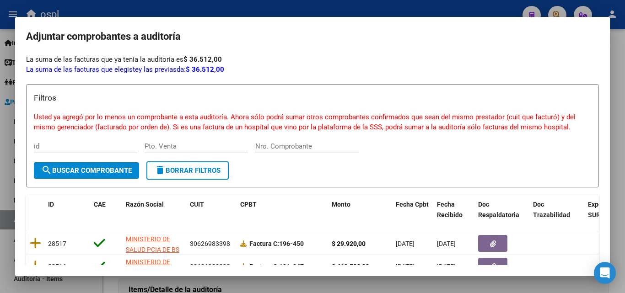
click at [311, 7] on div at bounding box center [312, 146] width 625 height 293
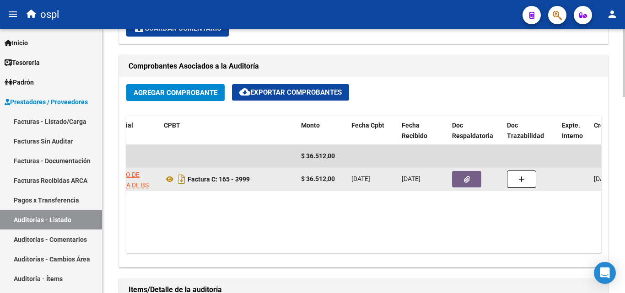
click at [465, 175] on span "button" at bounding box center [467, 179] width 6 height 8
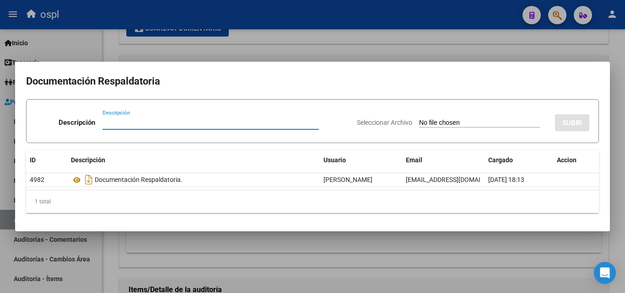
click at [419, 124] on input "Seleccionar Archivo" at bounding box center [479, 123] width 121 height 9
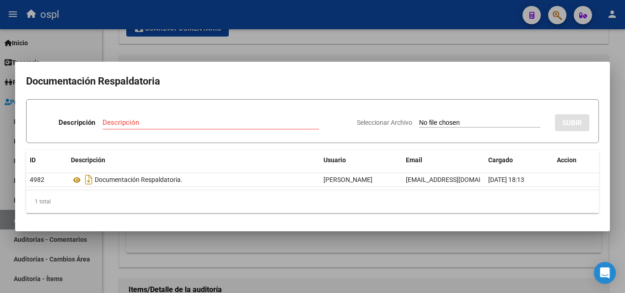
type input "C:\fakepath\FC Nº3999 (2).pdf"
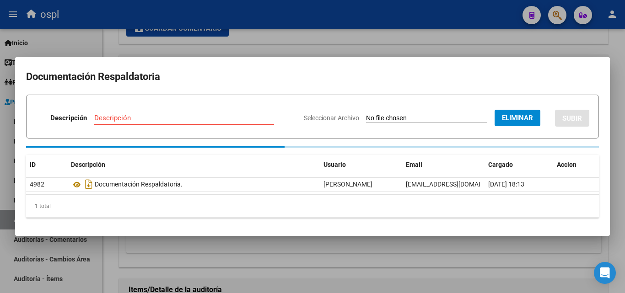
click at [122, 122] on input "Descripción" at bounding box center [184, 118] width 180 height 8
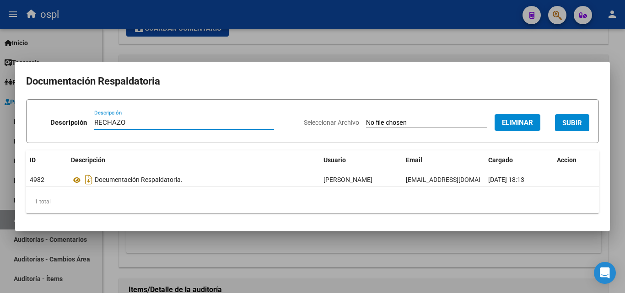
type input "RECHAZO"
click at [589, 125] on button "SUBIR" at bounding box center [572, 122] width 34 height 17
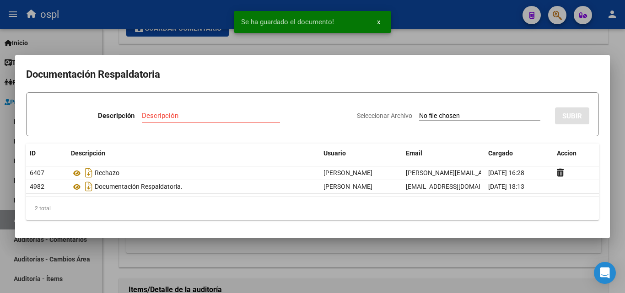
click at [106, 48] on div at bounding box center [312, 146] width 625 height 293
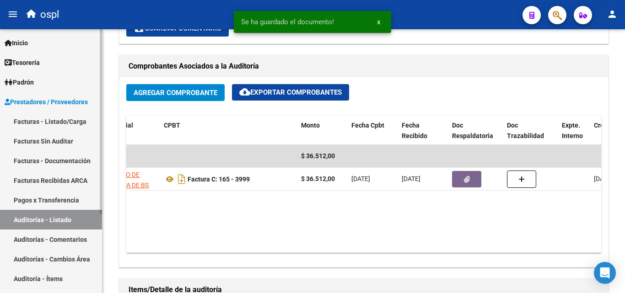
click at [85, 117] on link "Facturas - Listado/Carga" at bounding box center [51, 122] width 102 height 20
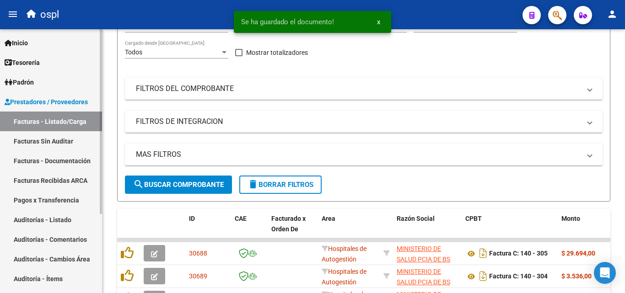
scroll to position [333, 0]
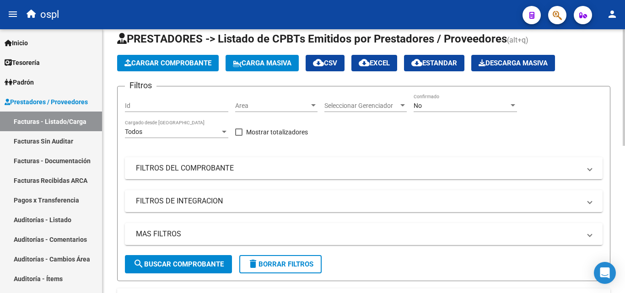
click at [408, 160] on mat-expansion-panel-header "FILTROS DEL COMPROBANTE" at bounding box center [364, 168] width 478 height 22
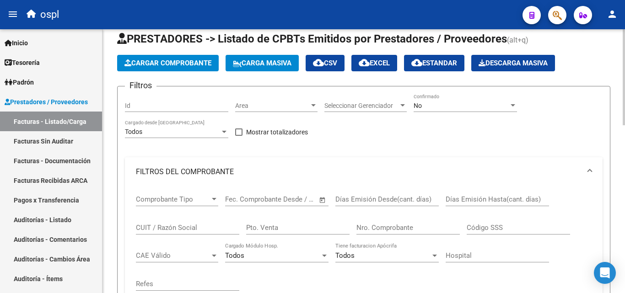
scroll to position [104, 0]
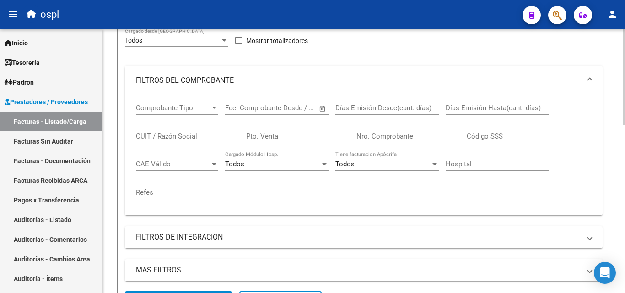
click at [403, 135] on input "Nro. Comprobante" at bounding box center [408, 136] width 103 height 8
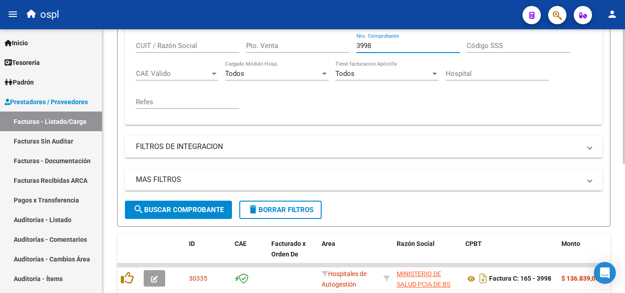
scroll to position [254, 0]
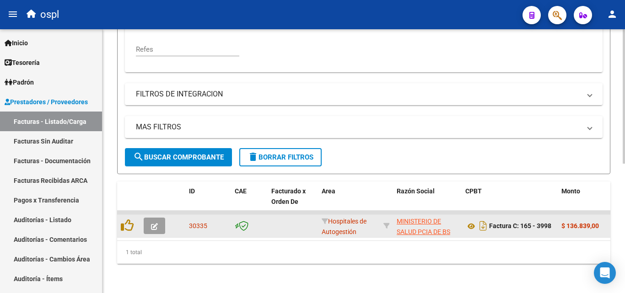
type input "3998"
click at [147, 222] on button "button" at bounding box center [155, 226] width 22 height 16
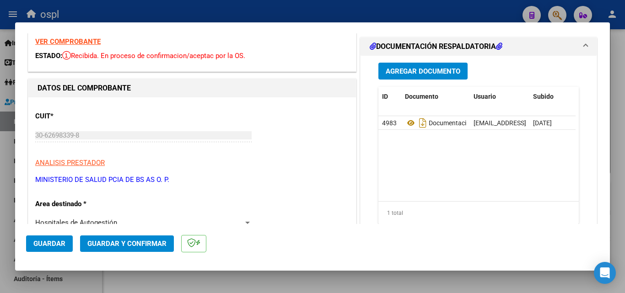
scroll to position [92, 0]
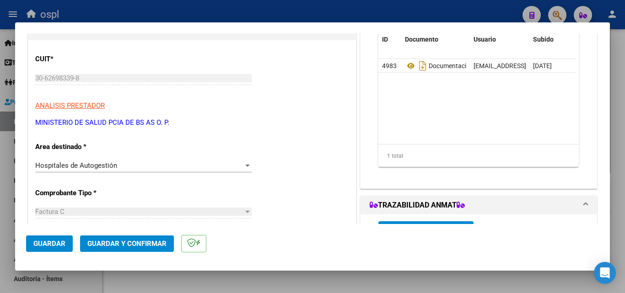
click at [169, 167] on div "Hospitales de Autogestión" at bounding box center [139, 166] width 208 height 8
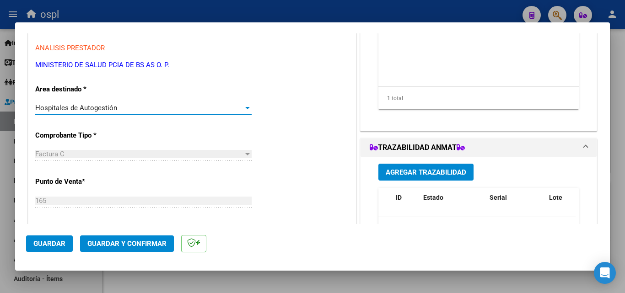
scroll to position [137, 0]
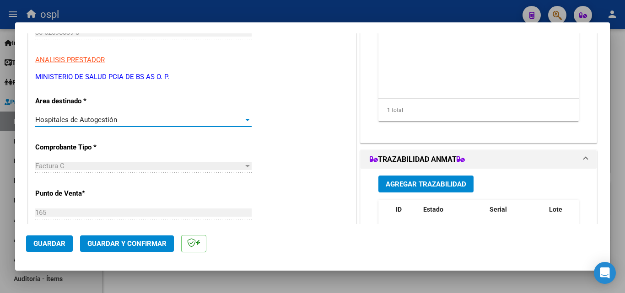
click at [173, 126] on div "Hospitales de Autogestión Seleccionar Area" at bounding box center [143, 120] width 216 height 14
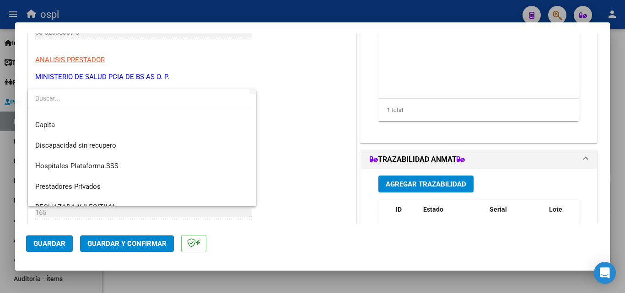
scroll to position [109, 0]
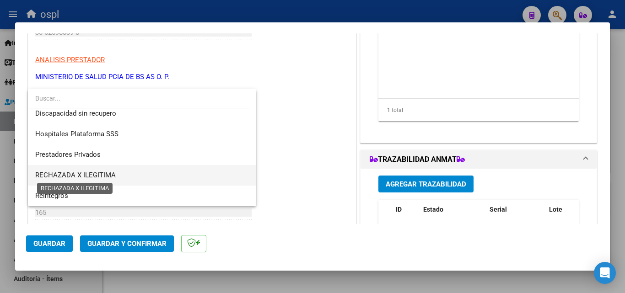
click at [103, 178] on span "RECHAZADA X ILEGITIMA" at bounding box center [75, 175] width 81 height 8
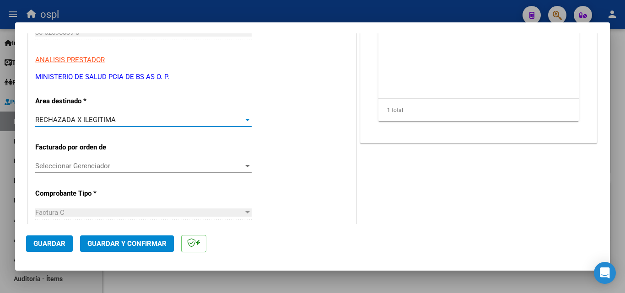
click at [132, 242] on span "Guardar y Confirmar" at bounding box center [126, 244] width 79 height 8
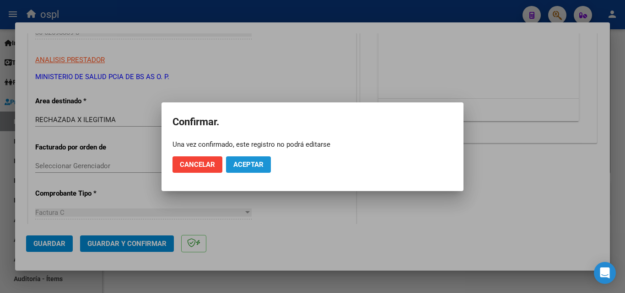
click at [243, 157] on button "Aceptar" at bounding box center [248, 165] width 45 height 16
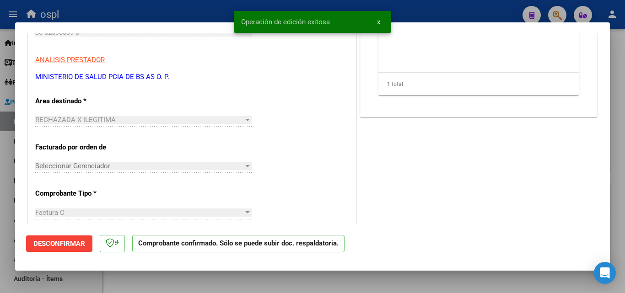
click at [66, 8] on div at bounding box center [312, 146] width 625 height 293
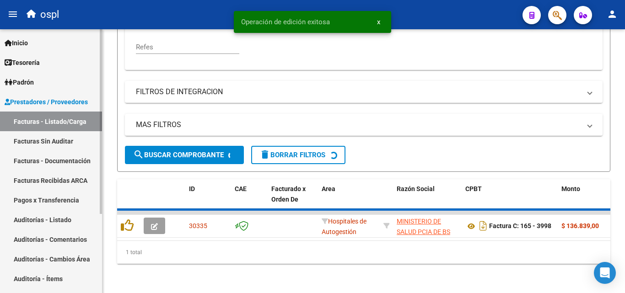
scroll to position [240, 0]
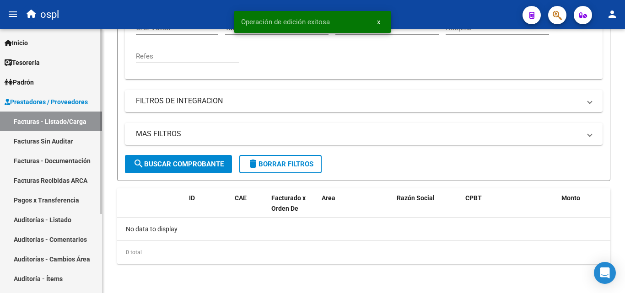
click at [90, 144] on link "Facturas Sin Auditar" at bounding box center [51, 141] width 102 height 20
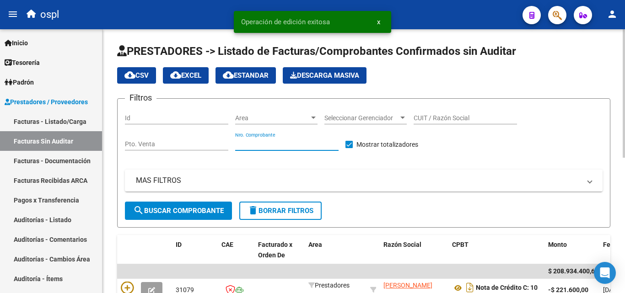
click at [268, 147] on input "Nro. Comprobante" at bounding box center [286, 145] width 103 height 8
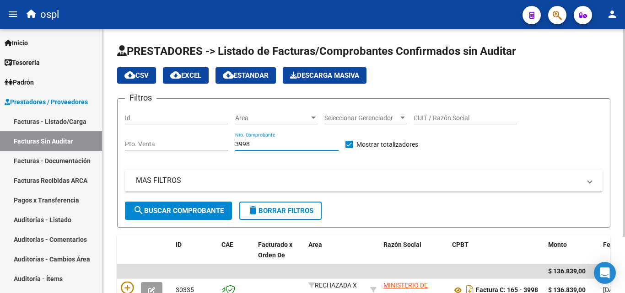
scroll to position [71, 0]
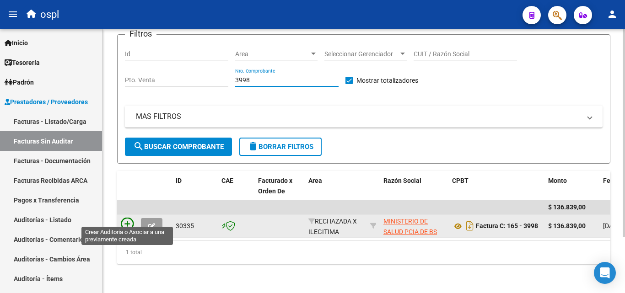
type input "3998"
click at [121, 218] on icon at bounding box center [127, 224] width 13 height 13
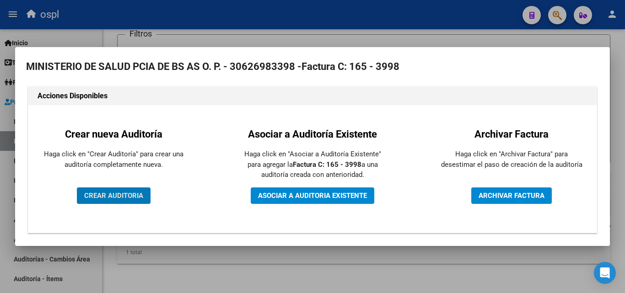
click at [104, 193] on span "CREAR AUDITORIA" at bounding box center [113, 196] width 59 height 8
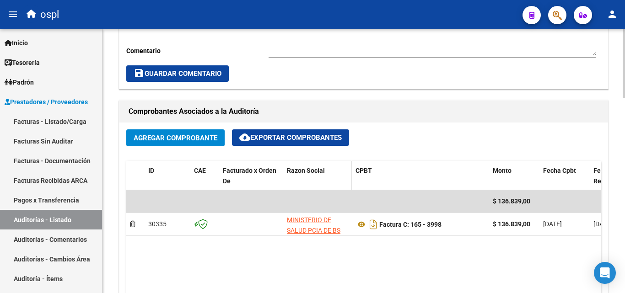
scroll to position [549, 0]
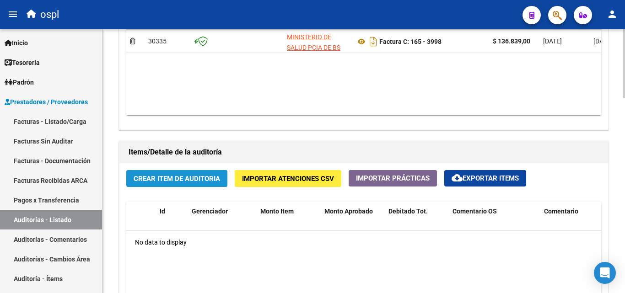
click at [184, 172] on button "Crear Item de Auditoria" at bounding box center [176, 178] width 101 height 17
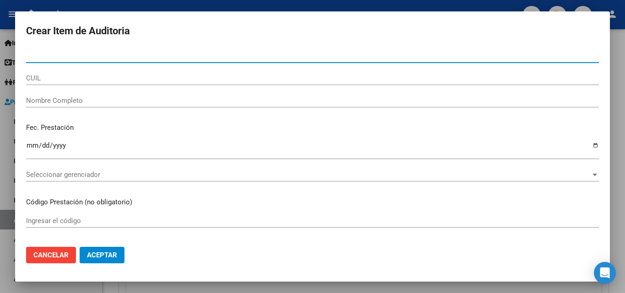
click at [140, 101] on input "Nombre Completo" at bounding box center [312, 101] width 573 height 8
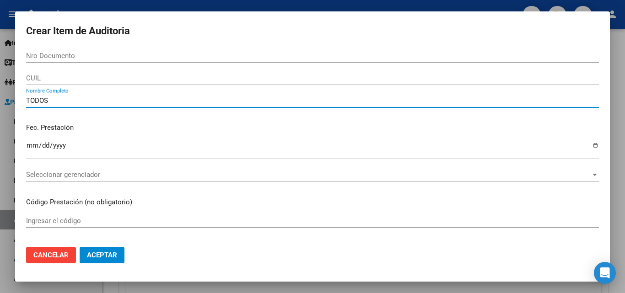
type input "TODOS"
click at [194, 132] on p "Fec. Prestación" at bounding box center [312, 128] width 573 height 11
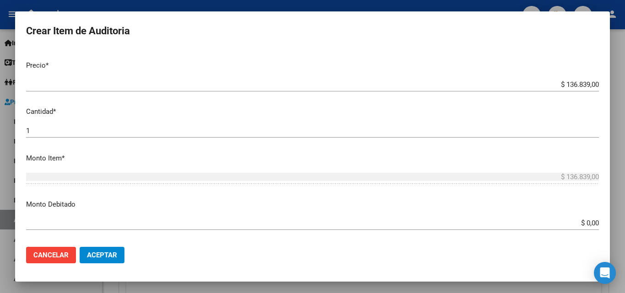
scroll to position [275, 0]
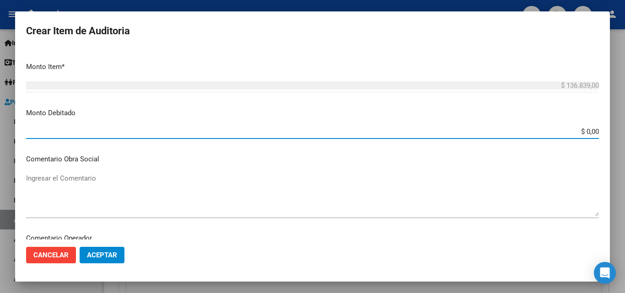
click at [591, 133] on input "$ 0,00" at bounding box center [312, 132] width 573 height 8
type input "$ 136.839,00"
click at [144, 199] on textarea "Ingresar el Comentario" at bounding box center [312, 194] width 573 height 43
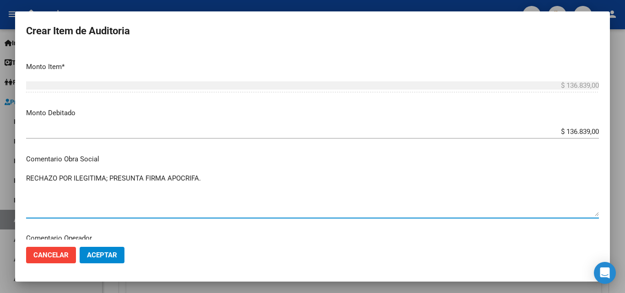
type textarea "RECHAZO POR ILEGITIMA; PRESUNTA FIRMA APOCRIFA."
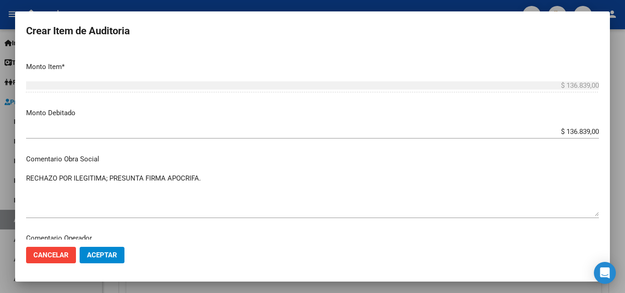
click at [147, 159] on p "Comentario Obra Social" at bounding box center [312, 159] width 573 height 11
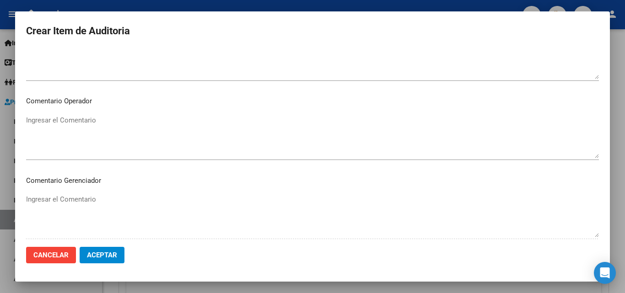
click at [97, 249] on button "Aceptar" at bounding box center [102, 255] width 45 height 16
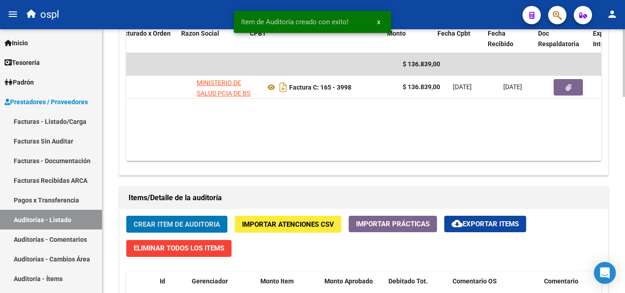
scroll to position [0, 106]
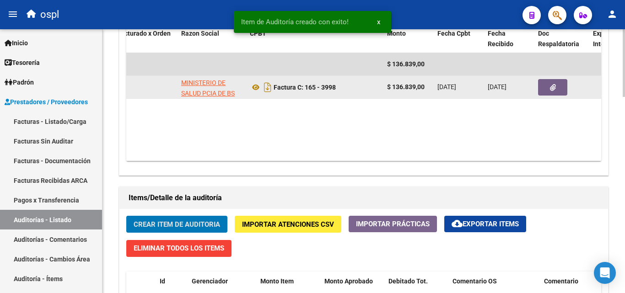
click at [542, 90] on button "button" at bounding box center [552, 87] width 29 height 16
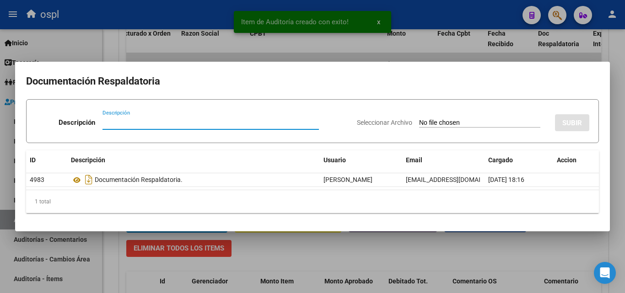
click at [419, 124] on input "Seleccionar Archivo" at bounding box center [479, 123] width 121 height 9
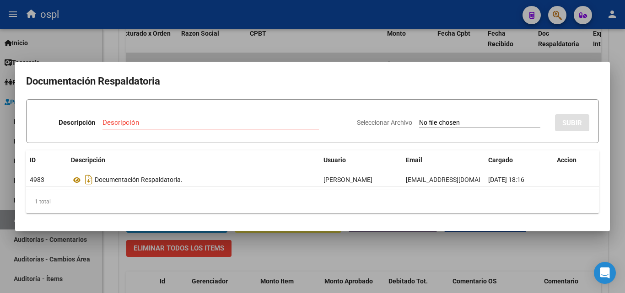
click at [436, 123] on input "Seleccionar Archivo" at bounding box center [479, 123] width 121 height 9
type input "C:\fakepath\FC Nº3998.pdf"
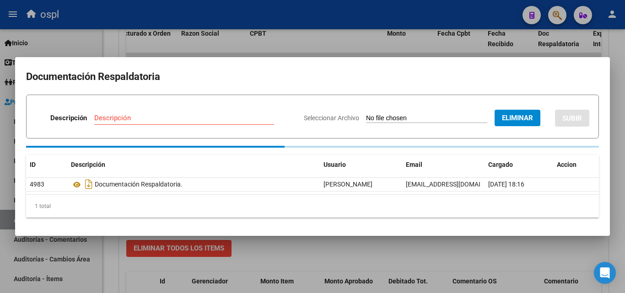
click at [169, 116] on input "Descripción" at bounding box center [184, 118] width 180 height 8
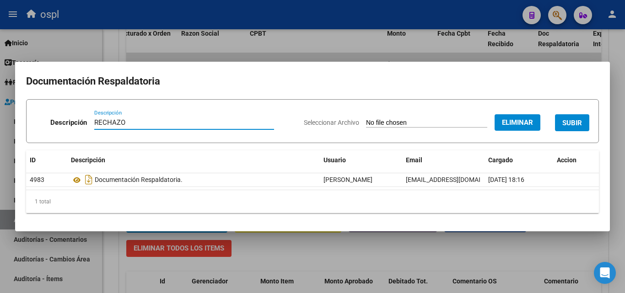
type input "RECHAZO"
click at [565, 121] on span "SUBIR" at bounding box center [573, 123] width 20 height 8
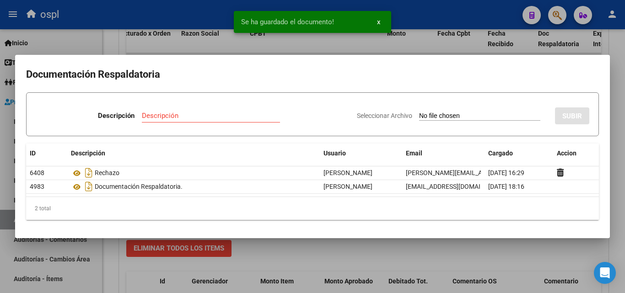
click at [119, 40] on div at bounding box center [312, 146] width 625 height 293
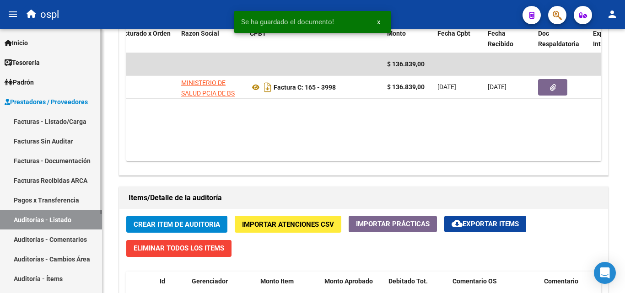
click at [75, 122] on link "Facturas - Listado/Carga" at bounding box center [51, 122] width 102 height 20
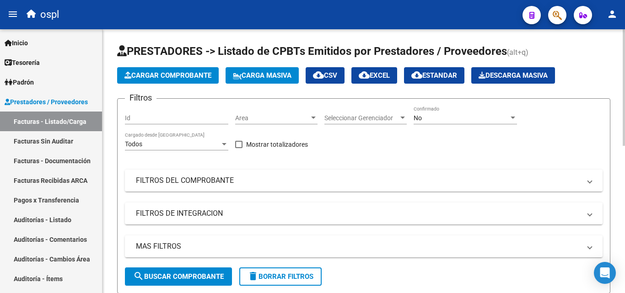
click at [324, 132] on app-drop-down-list "Area Area" at bounding box center [279, 119] width 89 height 26
click at [355, 186] on mat-expansion-panel-header "FILTROS DEL COMPROBANTE" at bounding box center [364, 181] width 478 height 22
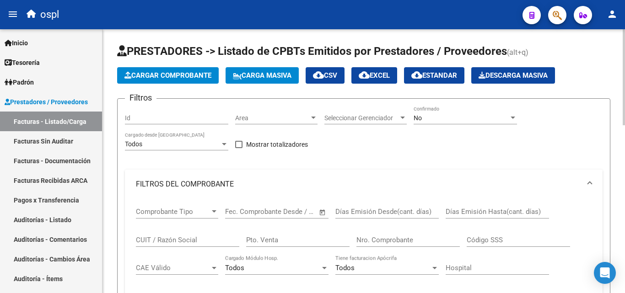
click at [427, 118] on div "No" at bounding box center [461, 118] width 95 height 8
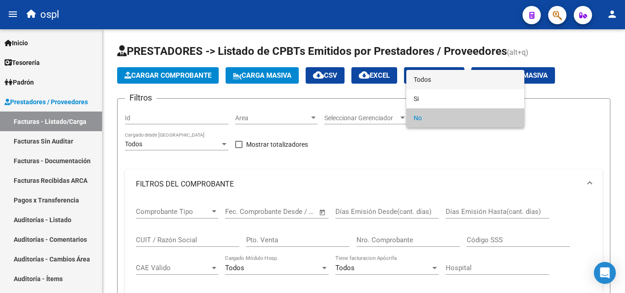
click at [429, 81] on span "Todos" at bounding box center [465, 79] width 103 height 19
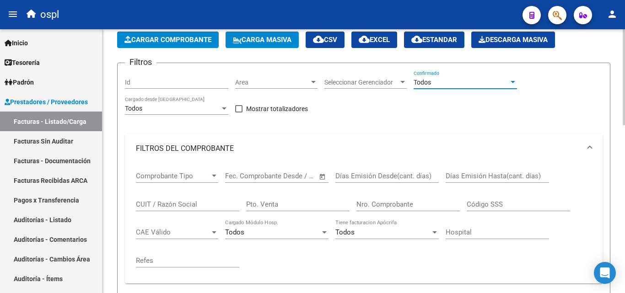
scroll to position [92, 0]
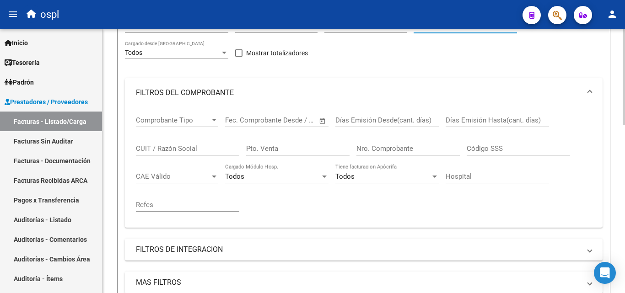
click at [400, 142] on div "Nro. Comprobante" at bounding box center [408, 146] width 103 height 20
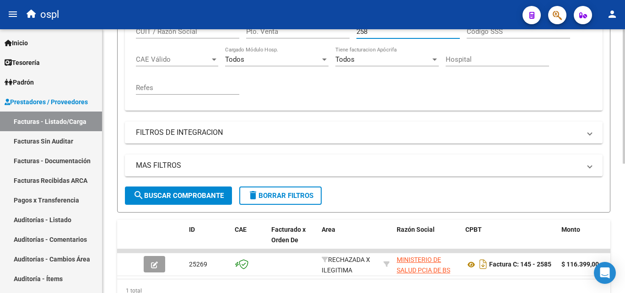
scroll to position [207, 0]
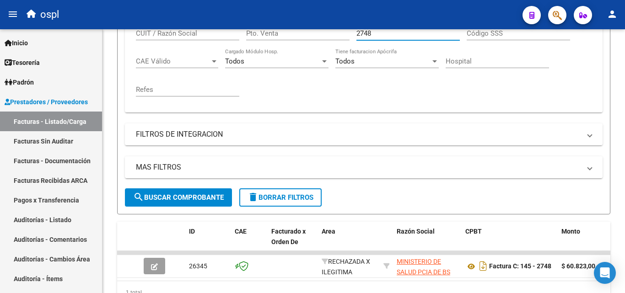
type input "2748"
